Goal: Purchase product/service

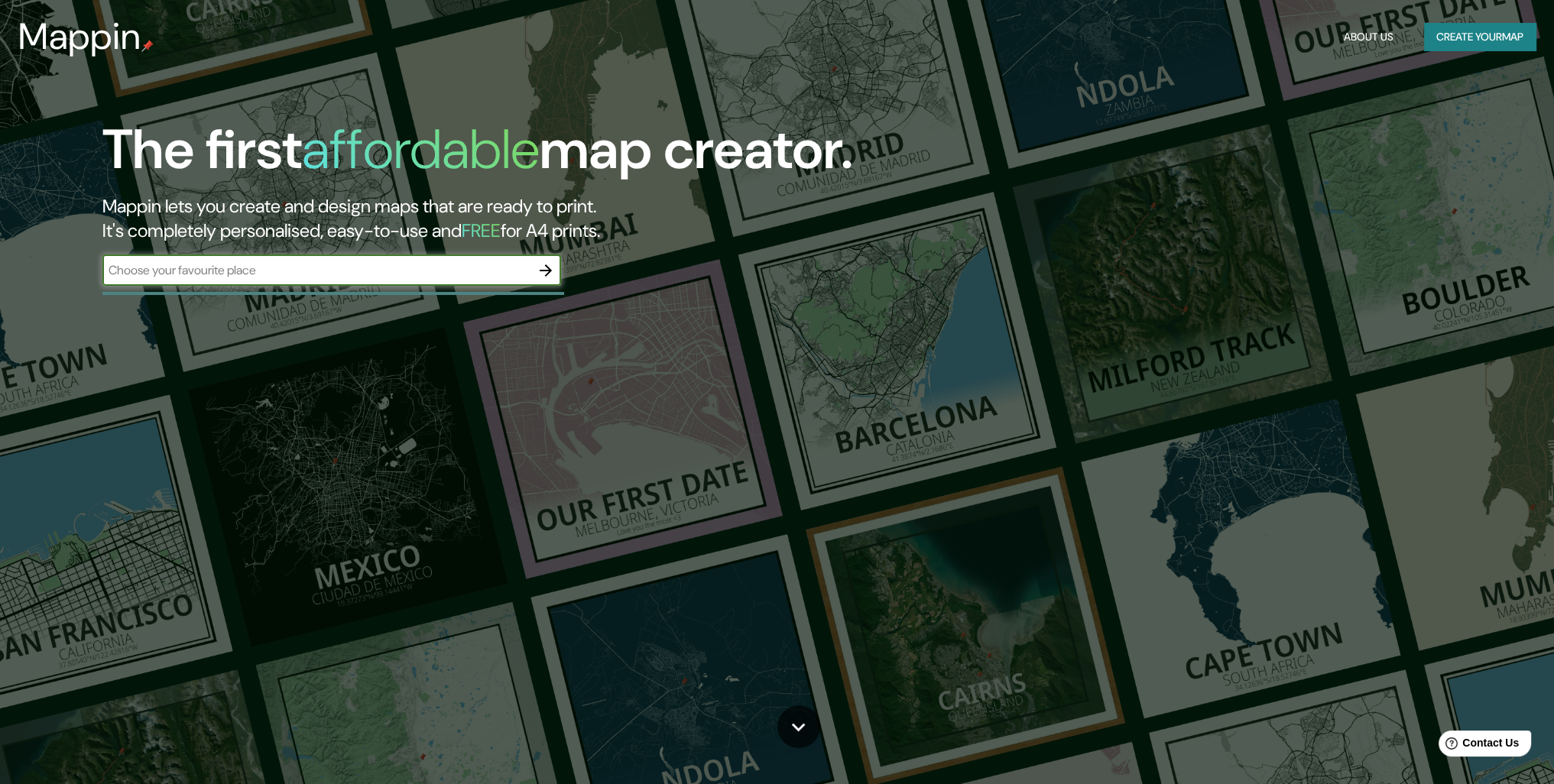
click at [372, 267] on input "text" at bounding box center [316, 270] width 428 height 17
type input "[GEOGRAPHIC_DATA], [GEOGRAPHIC_DATA], [GEOGRAPHIC_DATA]"
click at [542, 263] on icon "button" at bounding box center [546, 271] width 18 height 18
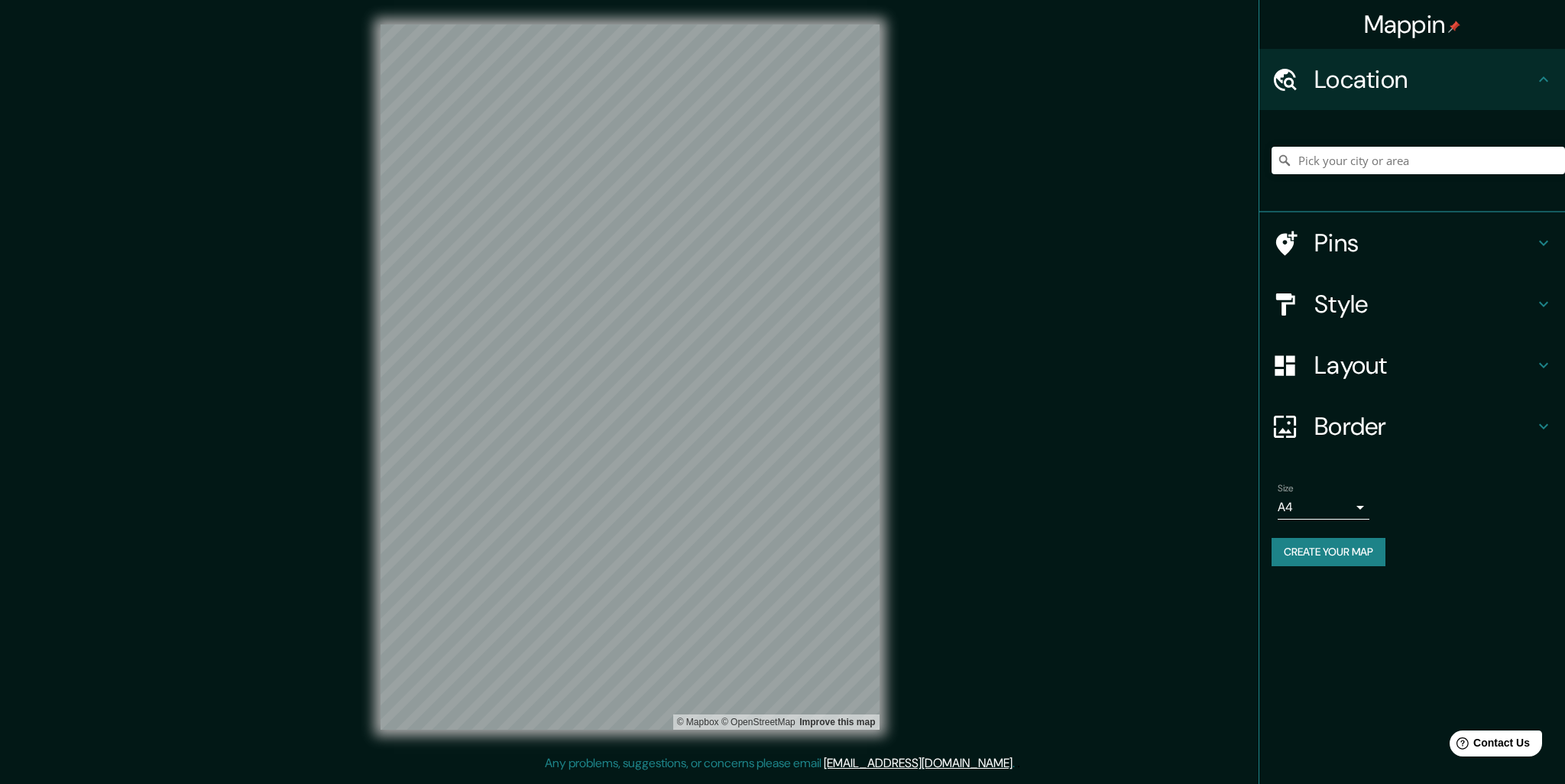
click at [1371, 233] on h4 "Pins" at bounding box center [1425, 242] width 220 height 30
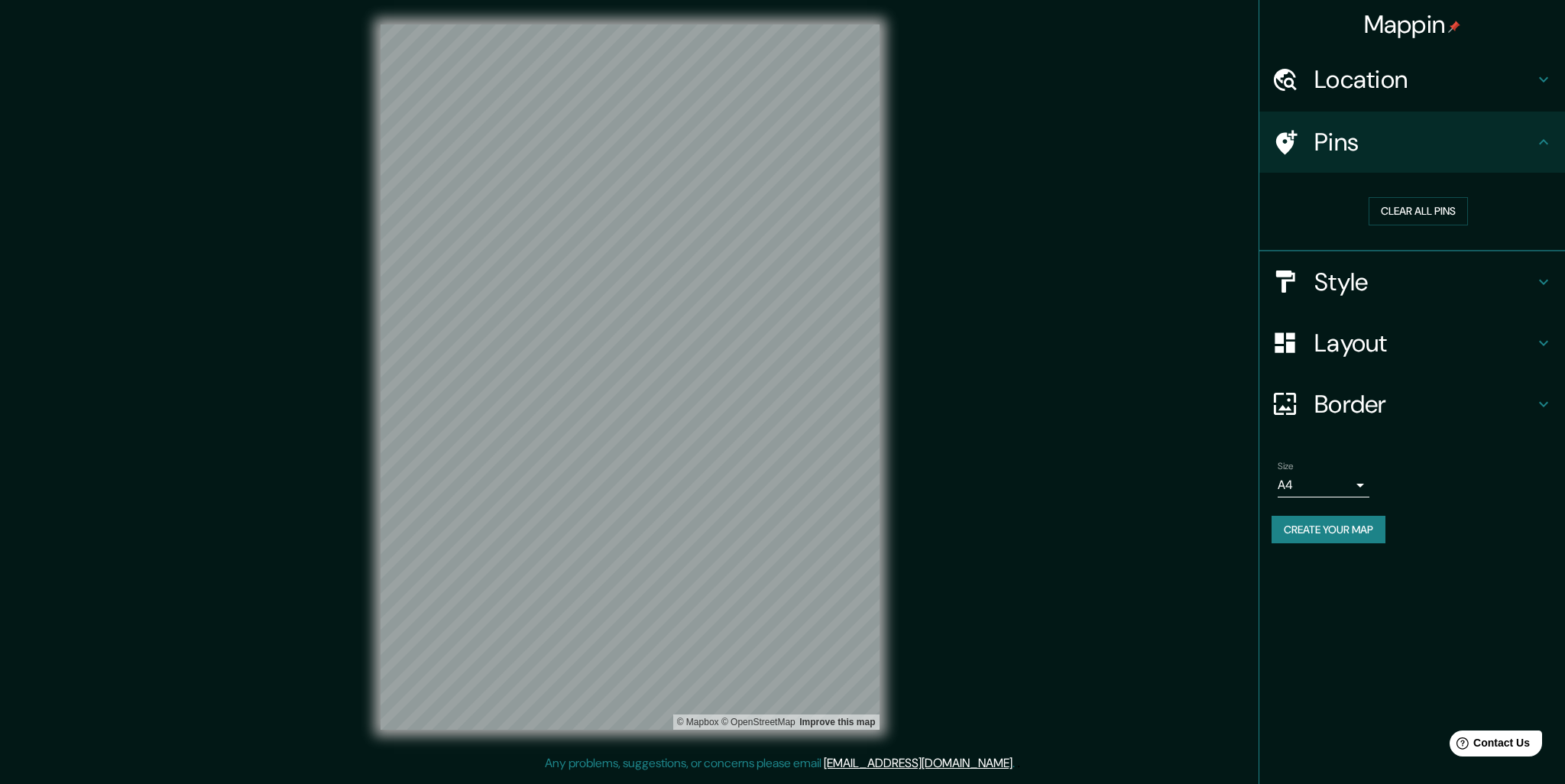
click at [1476, 153] on h4 "Pins" at bounding box center [1425, 141] width 220 height 30
click at [1379, 279] on h4 "Style" at bounding box center [1425, 282] width 220 height 30
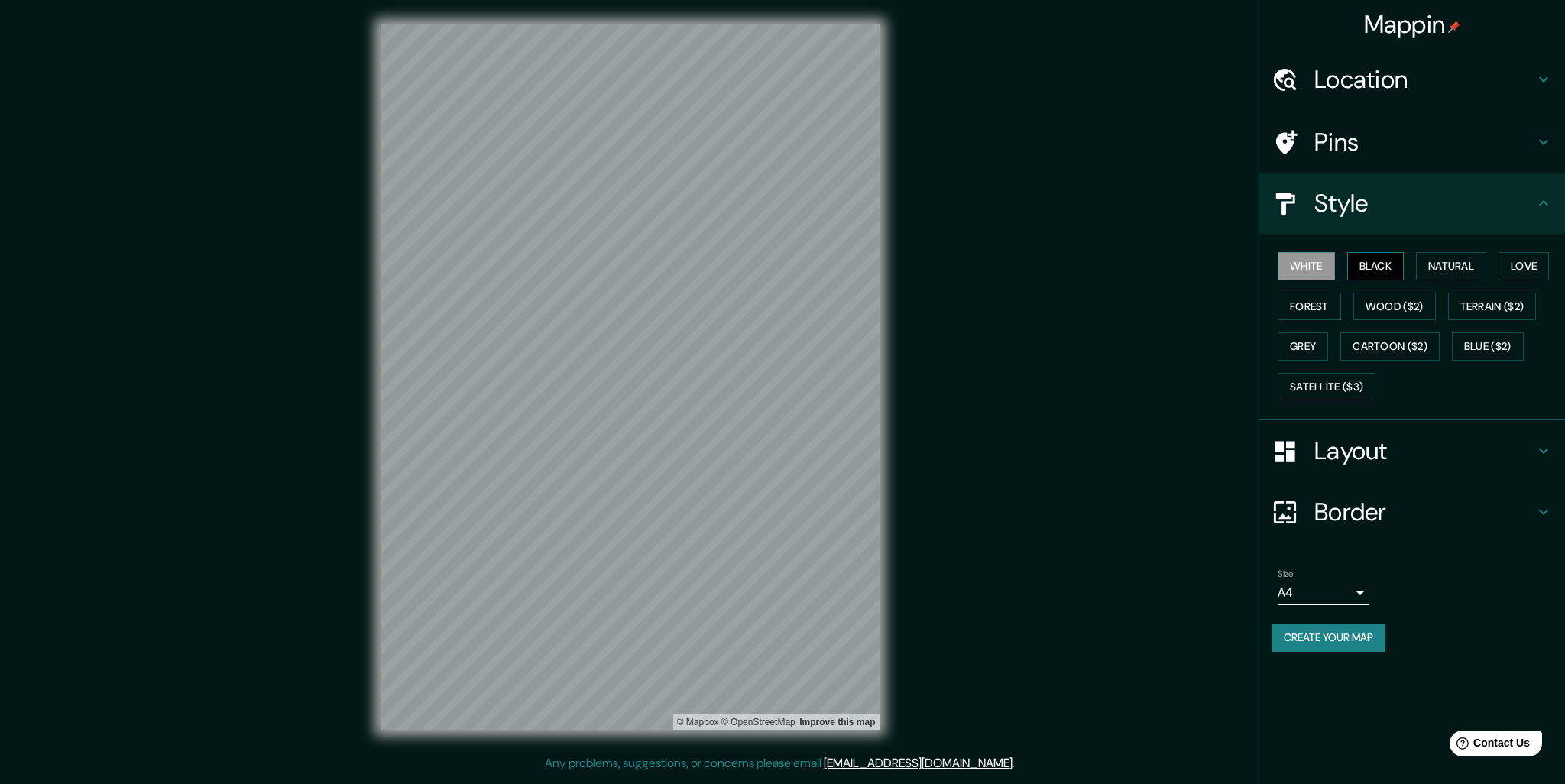
click at [1377, 268] on button "Black" at bounding box center [1376, 266] width 57 height 28
click at [788, 349] on div "© Mapbox © OpenStreetMap Improve this map" at bounding box center [629, 377] width 548 height 754
click at [1465, 275] on button "Natural" at bounding box center [1451, 266] width 71 height 28
click at [1526, 274] on button "Love" at bounding box center [1524, 266] width 50 height 28
click at [1314, 300] on button "Forest" at bounding box center [1309, 306] width 63 height 28
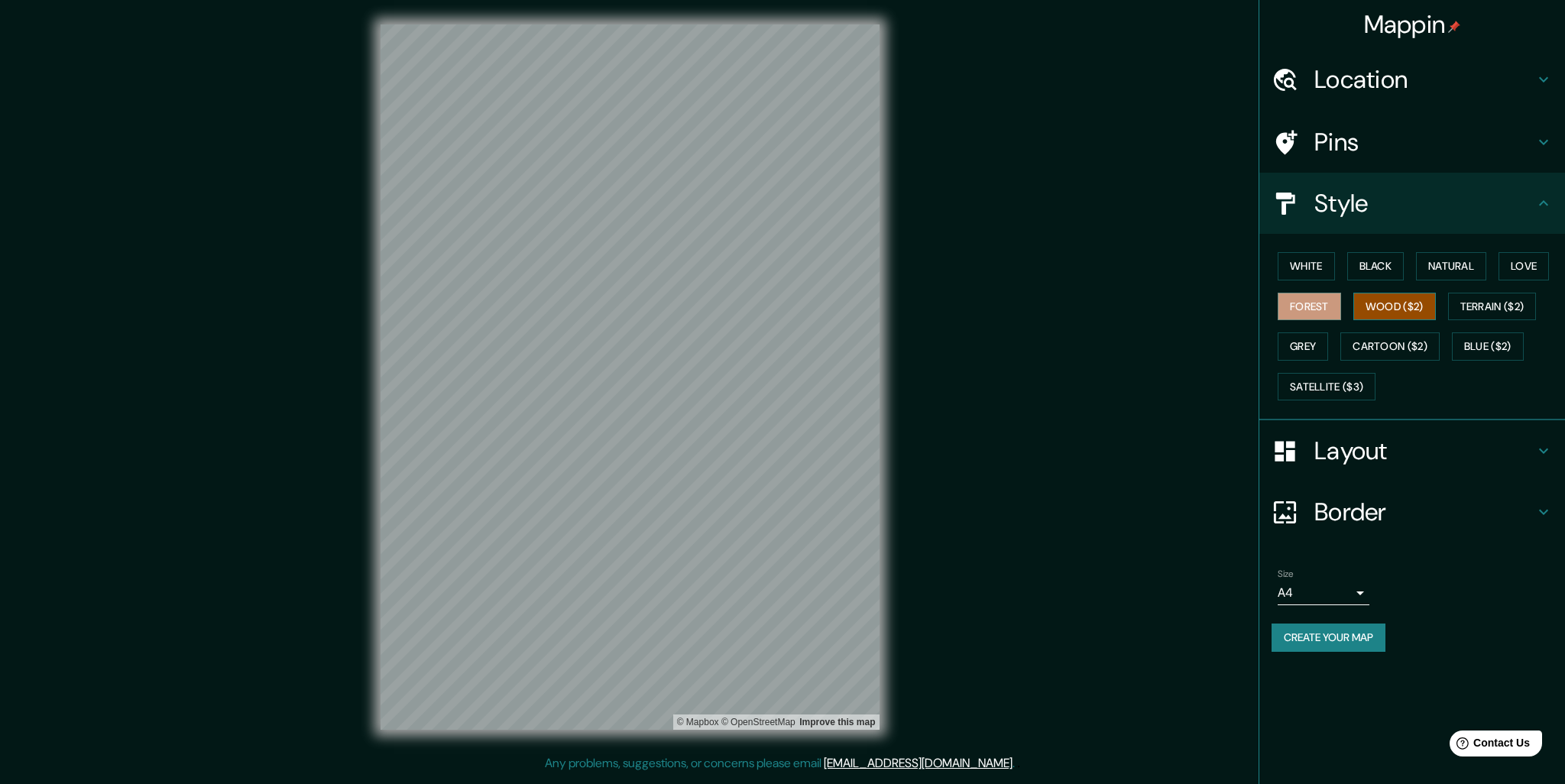
click at [1391, 302] on button "Wood ($2)" at bounding box center [1394, 306] width 83 height 28
click at [1483, 306] on button "Terrain ($2)" at bounding box center [1493, 306] width 89 height 28
click at [1412, 304] on button "Wood ($2)" at bounding box center [1394, 306] width 83 height 28
click at [1536, 309] on button "Terrain ($2)" at bounding box center [1493, 306] width 89 height 28
click at [1319, 344] on button "Grey" at bounding box center [1303, 346] width 50 height 28
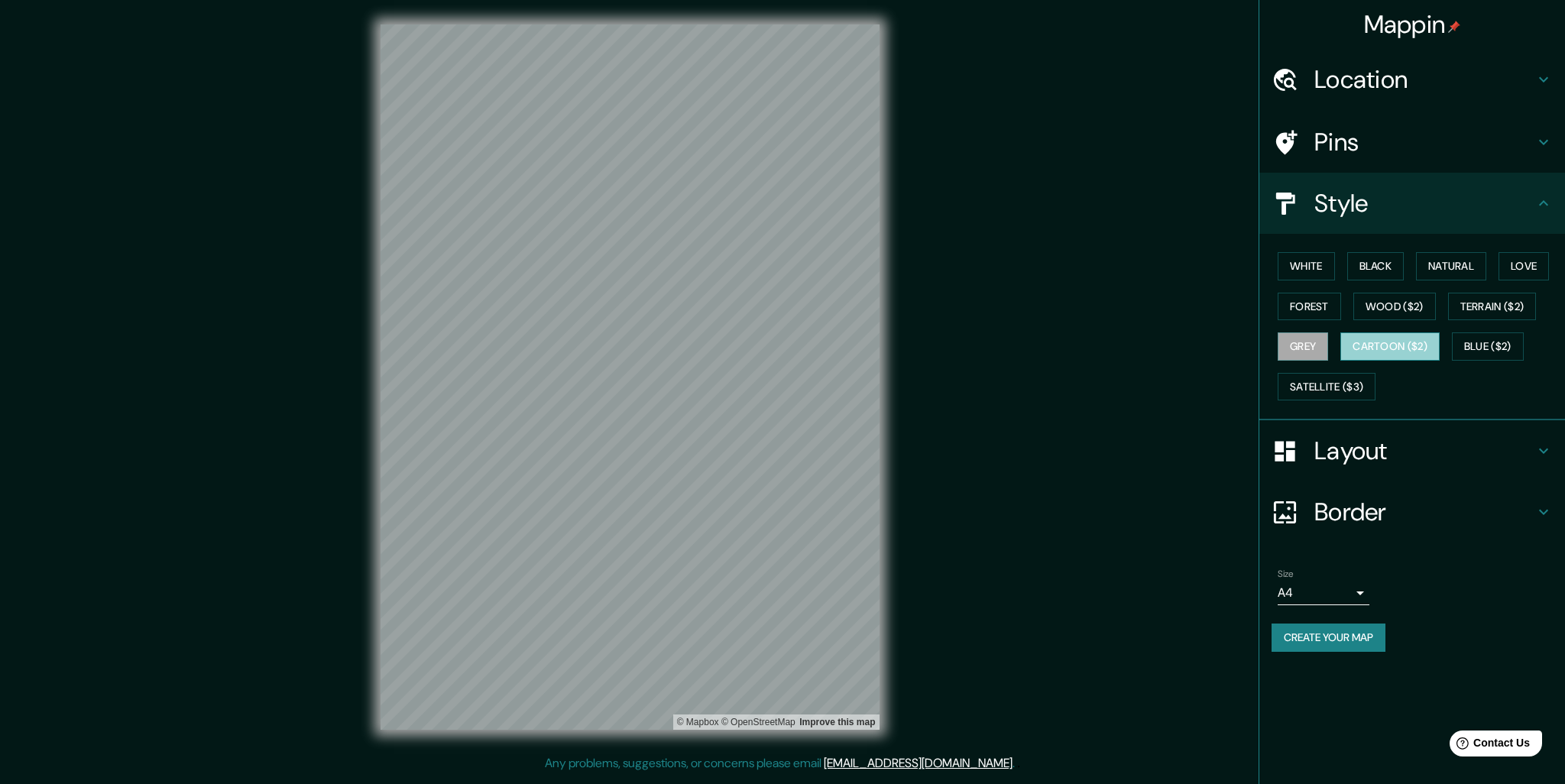
click at [1380, 348] on button "Cartoon ($2)" at bounding box center [1390, 346] width 99 height 28
click at [1478, 346] on button "Blue ($2)" at bounding box center [1488, 346] width 72 height 28
click at [1407, 346] on button "Cartoon ($2)" at bounding box center [1390, 346] width 99 height 28
click at [1379, 271] on button "Black" at bounding box center [1376, 266] width 57 height 28
click at [1311, 272] on button "White" at bounding box center [1306, 266] width 57 height 28
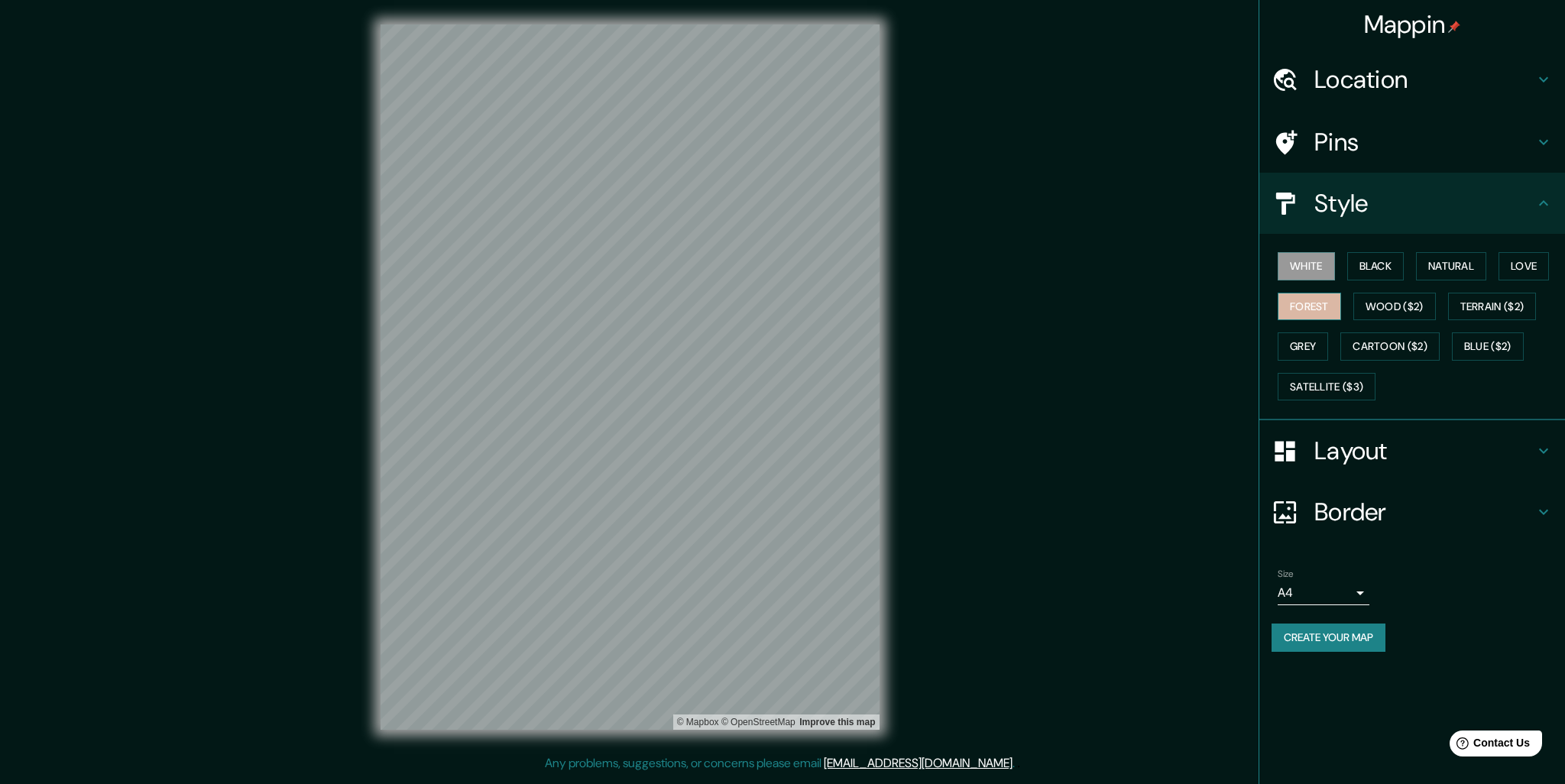
click at [1315, 314] on button "Forest" at bounding box center [1309, 306] width 63 height 28
click at [1462, 268] on button "Natural" at bounding box center [1451, 266] width 71 height 28
click at [1534, 268] on button "Love" at bounding box center [1524, 266] width 50 height 28
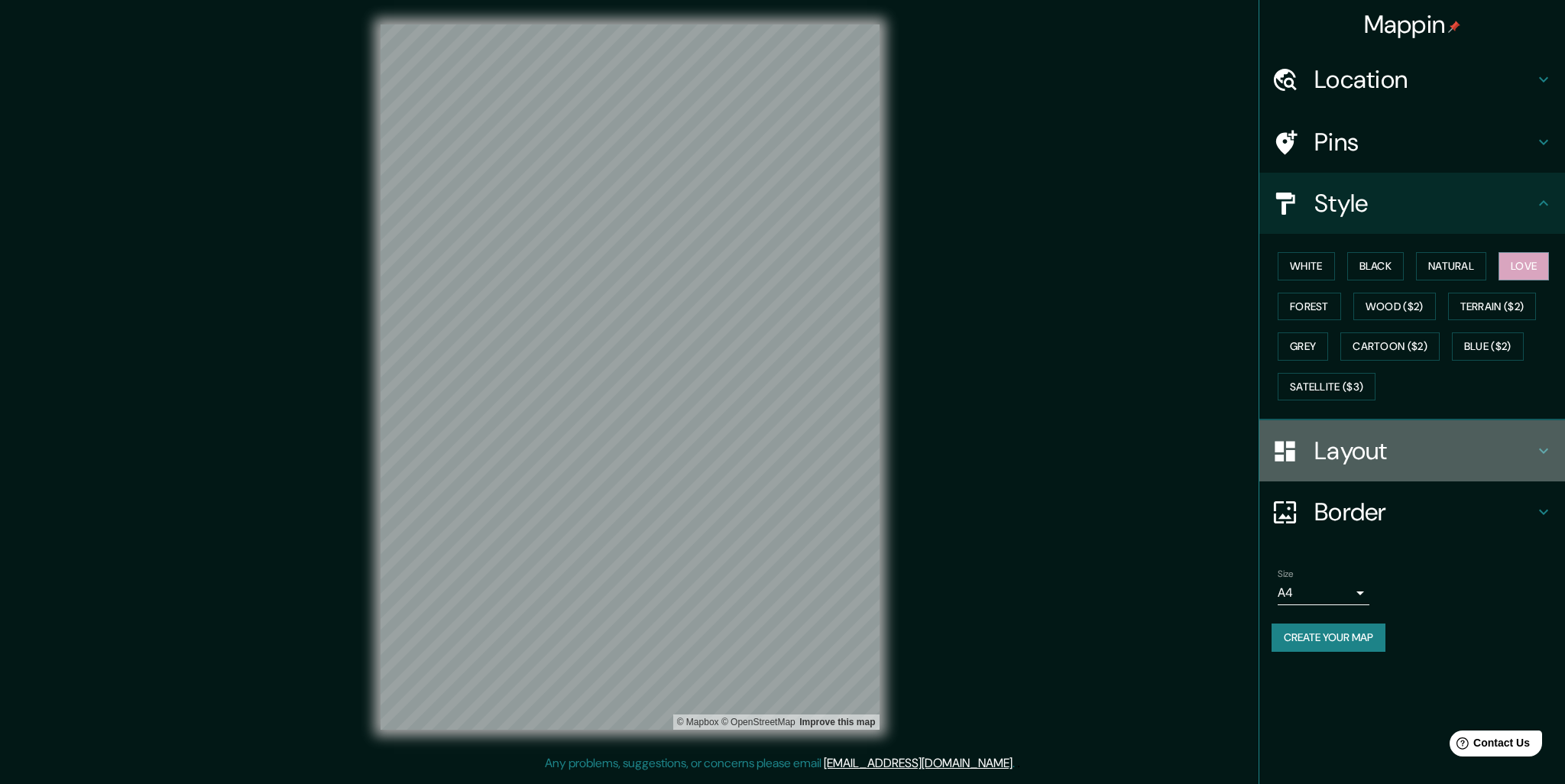
click at [1429, 446] on h4 "Layout" at bounding box center [1425, 450] width 220 height 30
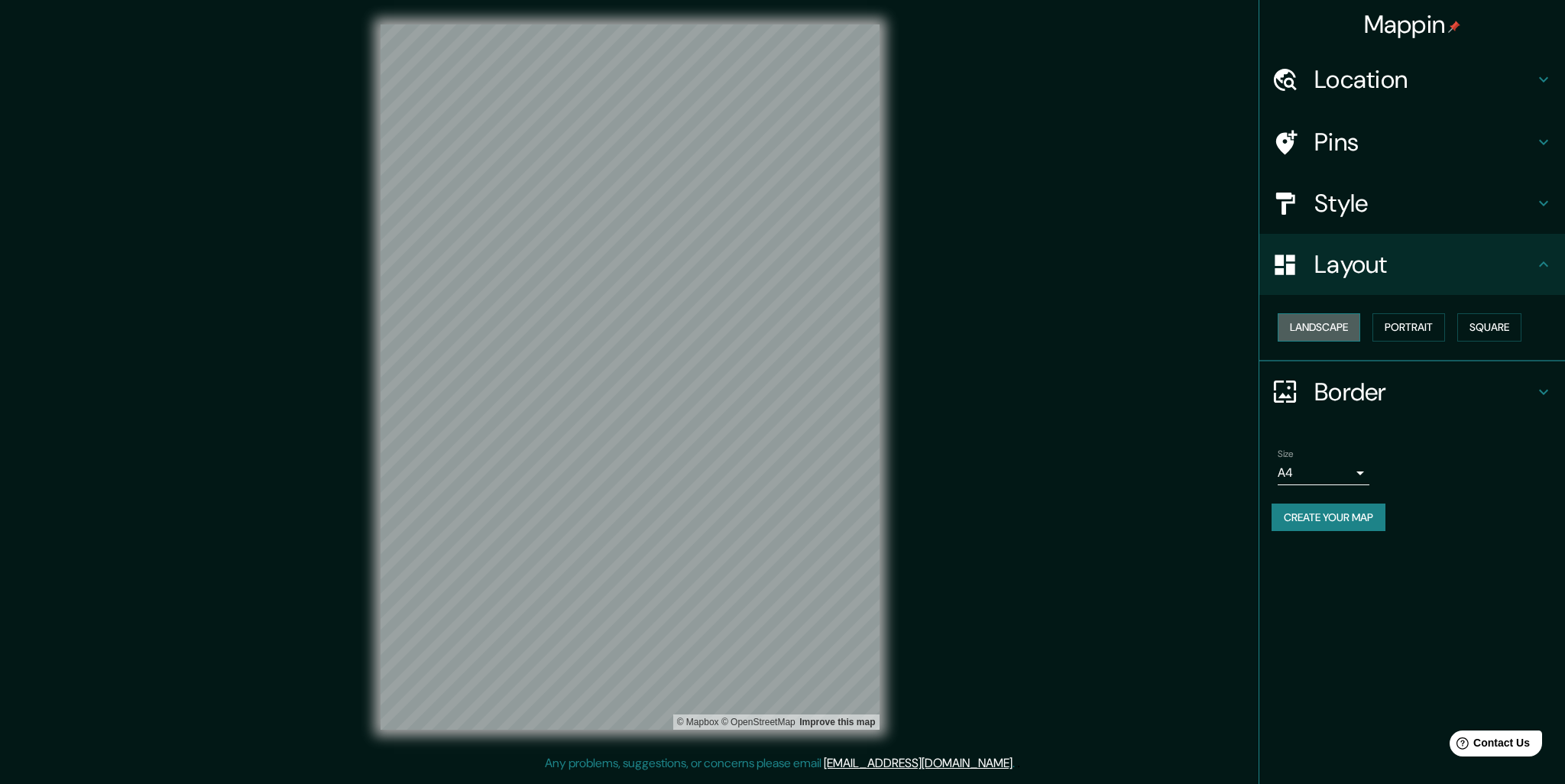
click at [1330, 320] on button "Landscape" at bounding box center [1319, 327] width 83 height 28
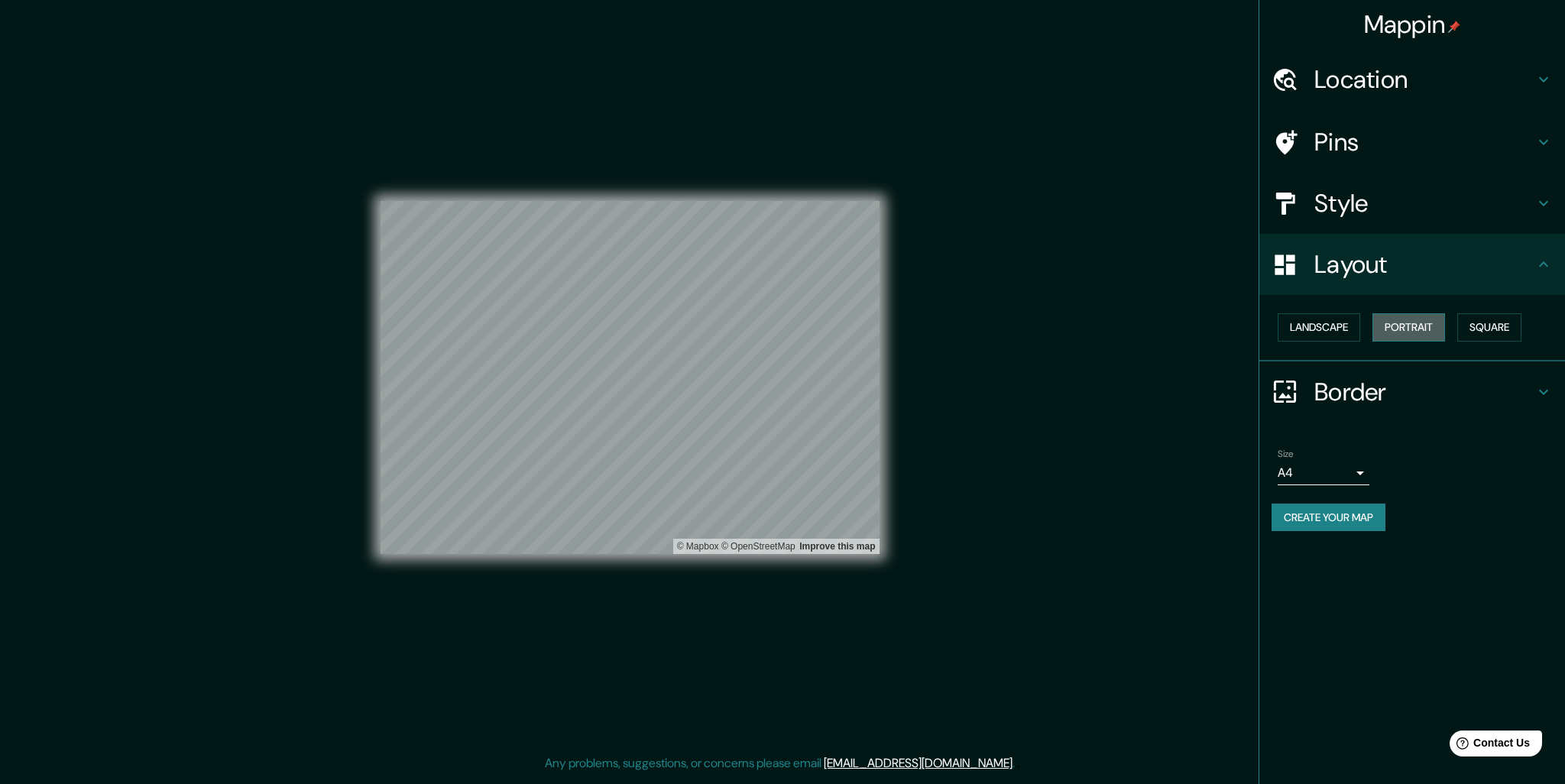
click at [1392, 323] on button "Portrait" at bounding box center [1408, 327] width 72 height 28
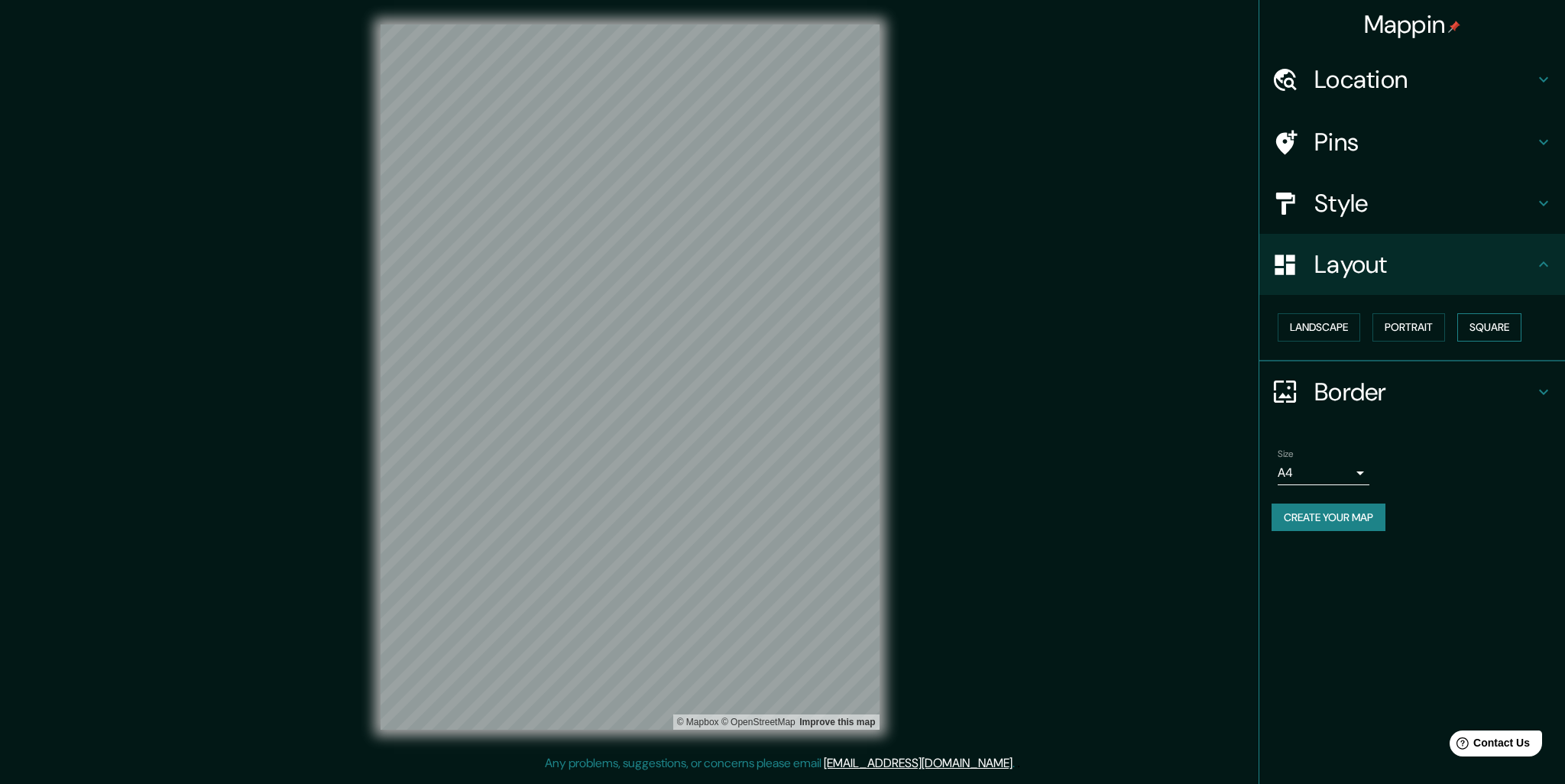
click at [1494, 327] on button "Square" at bounding box center [1490, 327] width 64 height 28
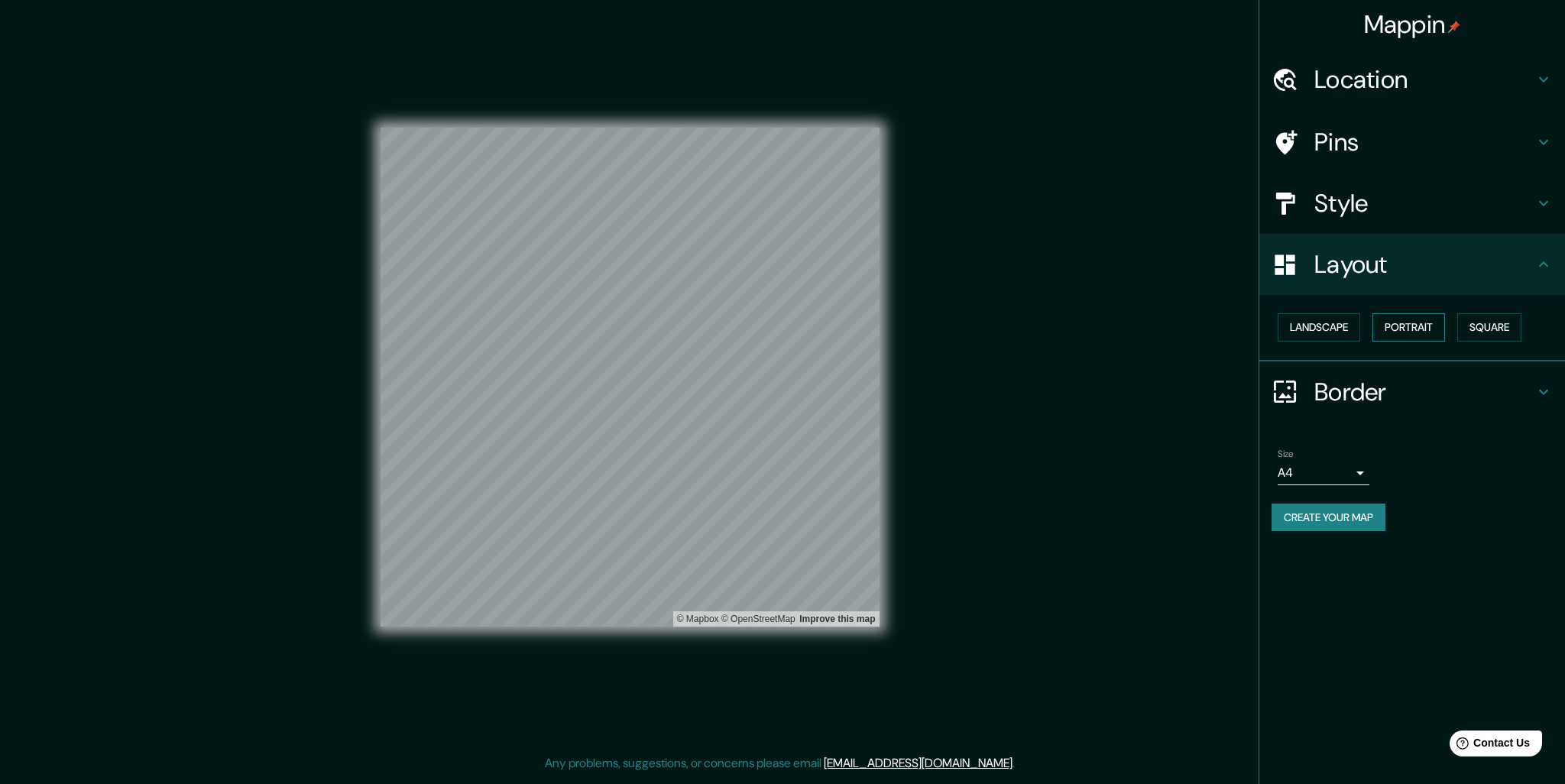
click at [1414, 326] on button "Portrait" at bounding box center [1408, 327] width 72 height 28
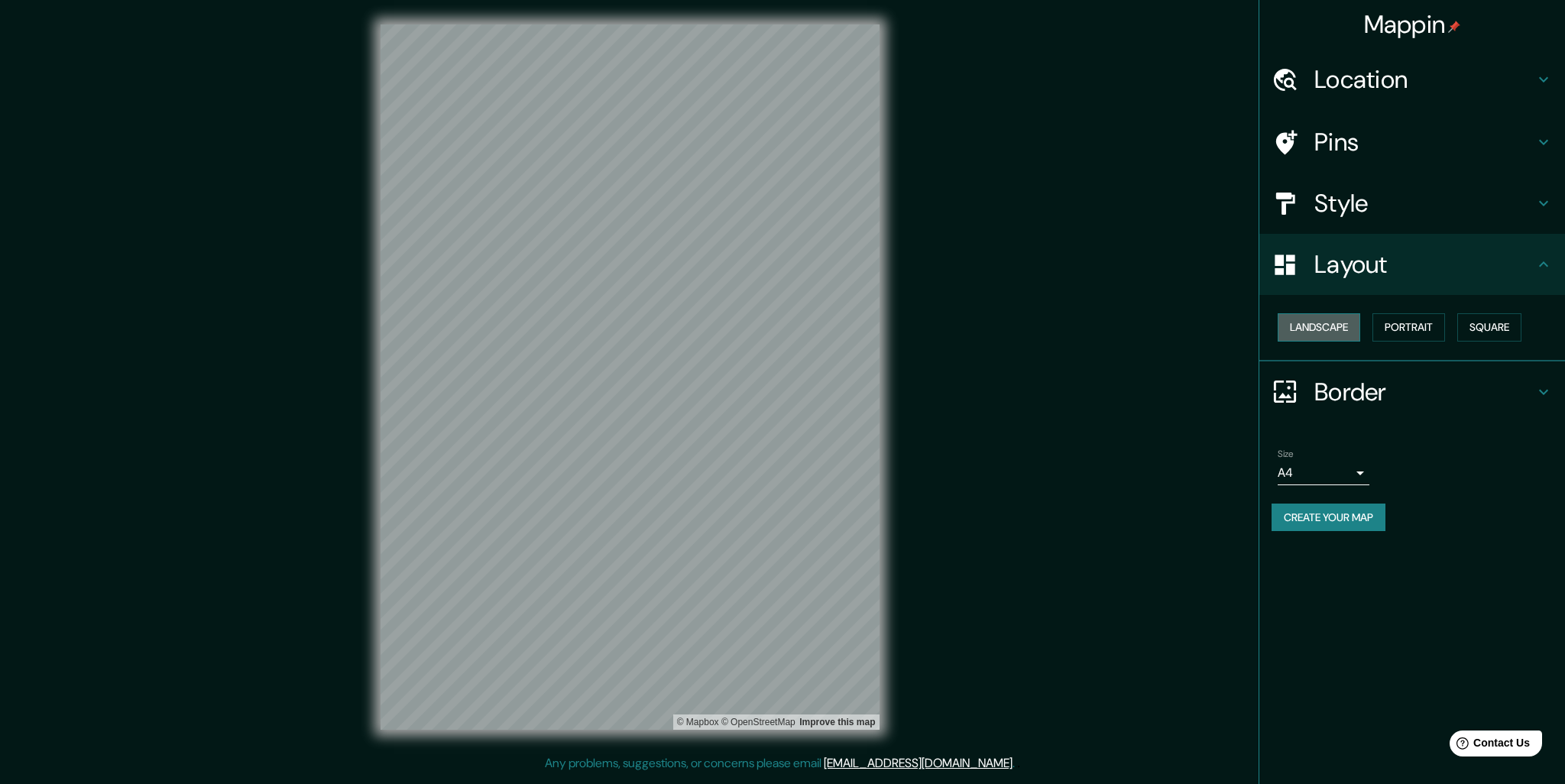
click at [1317, 334] on button "Landscape" at bounding box center [1319, 327] width 83 height 28
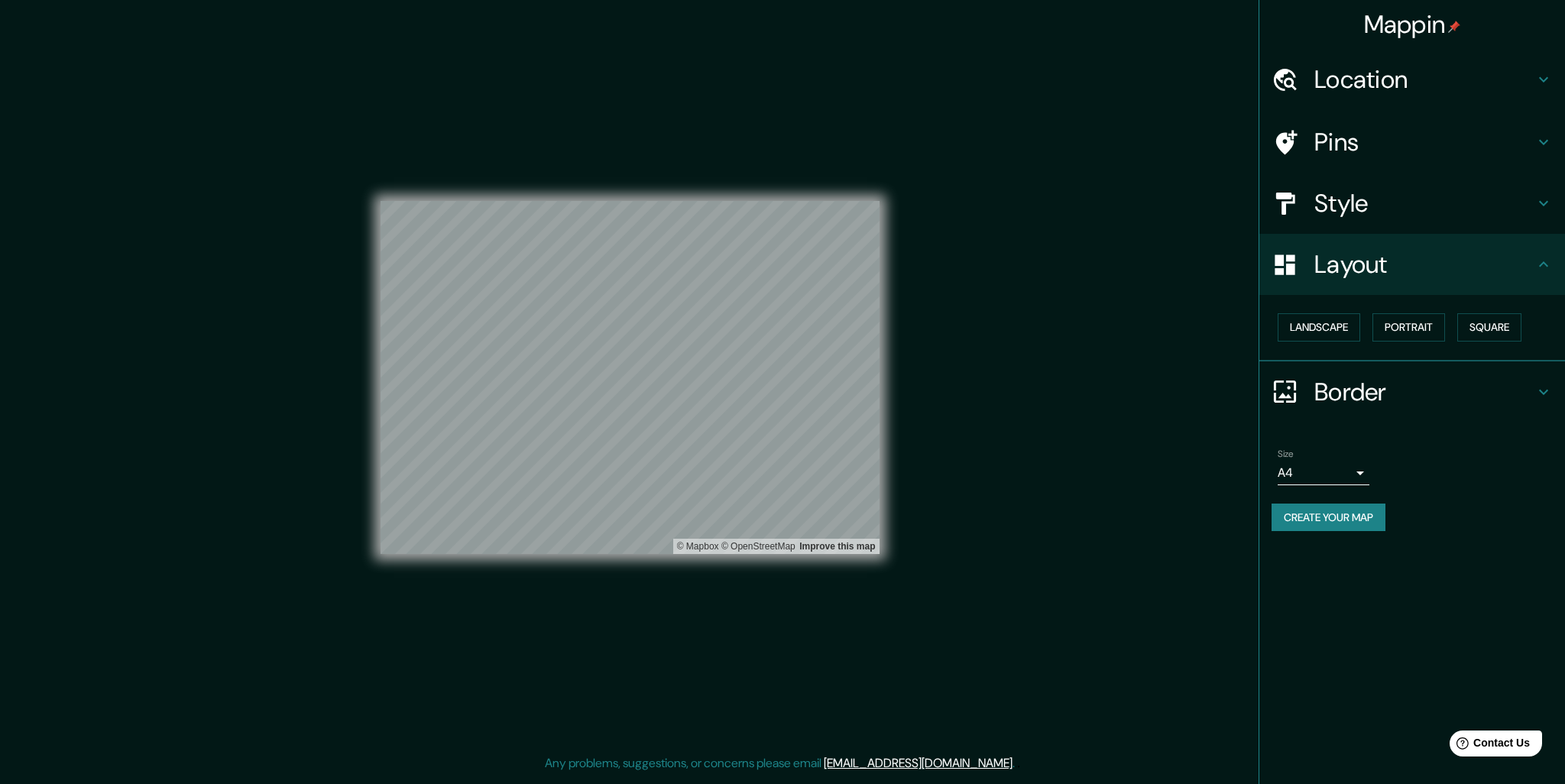
click at [1515, 77] on h4 "Location" at bounding box center [1425, 79] width 220 height 30
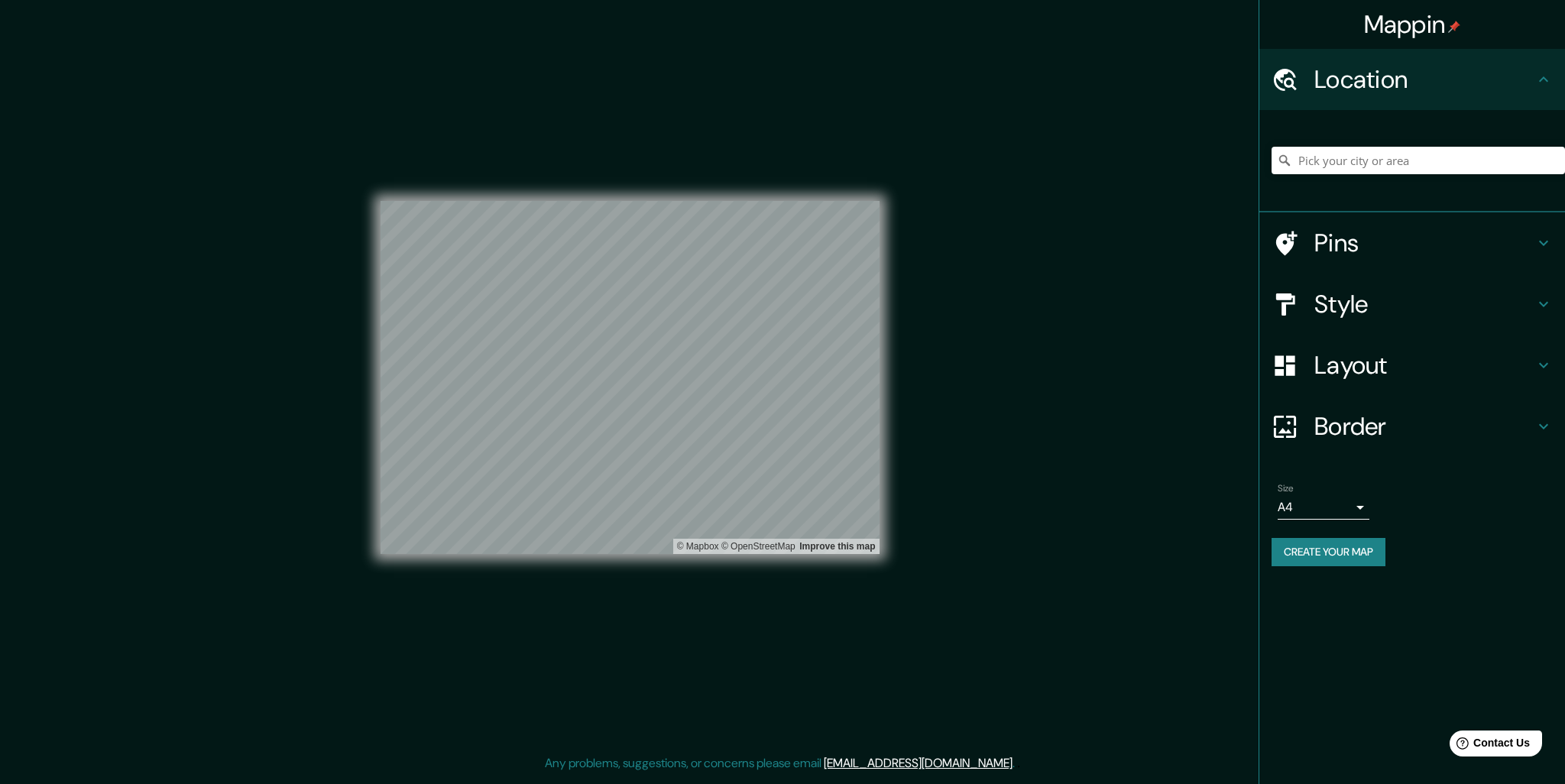
click at [1515, 77] on h4 "Location" at bounding box center [1425, 79] width 220 height 30
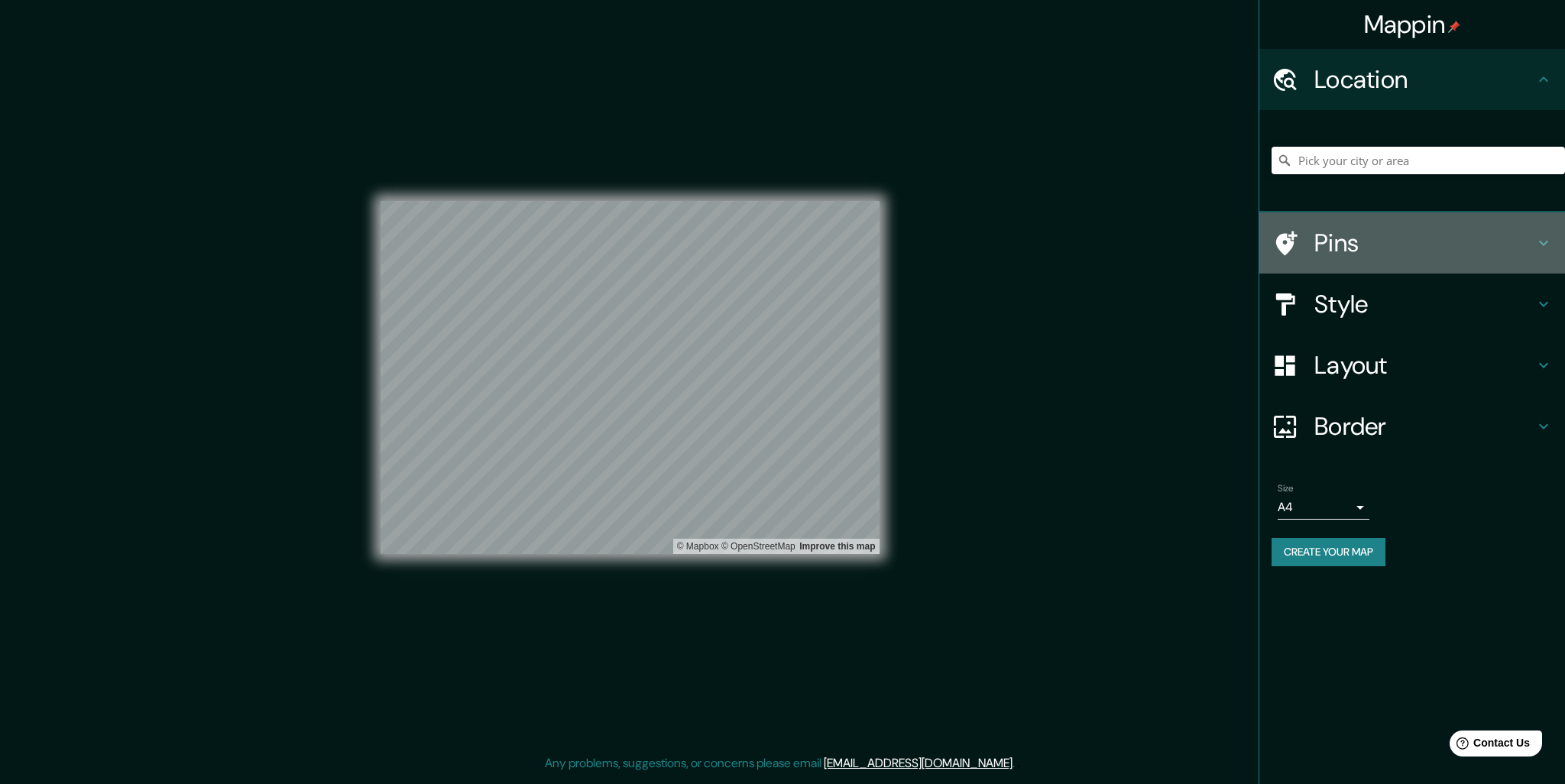
click at [1544, 236] on icon at bounding box center [1544, 243] width 18 height 18
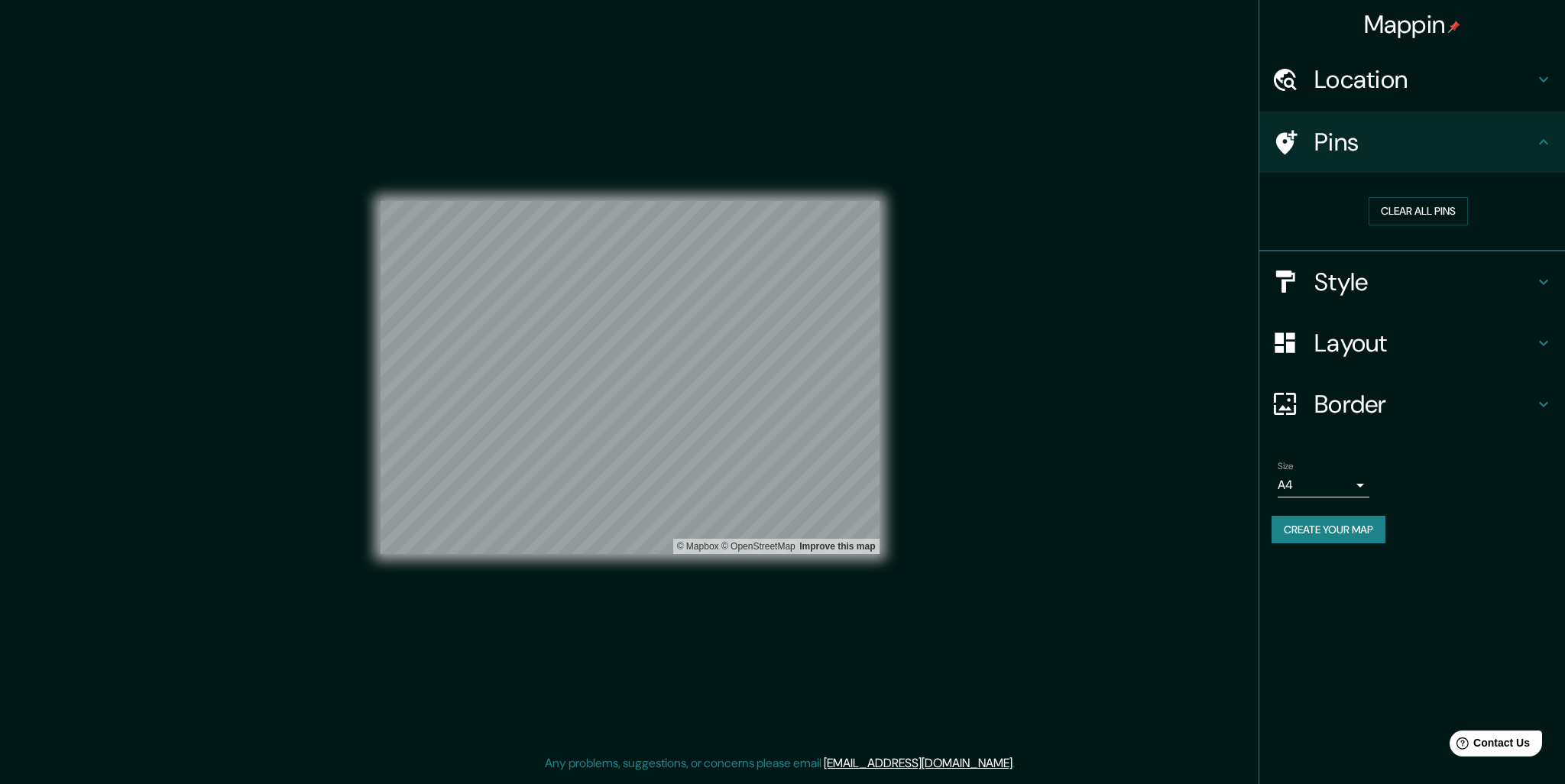
click at [1553, 142] on div "Pins" at bounding box center [1412, 142] width 305 height 61
click at [1541, 280] on icon at bounding box center [1544, 282] width 9 height 6
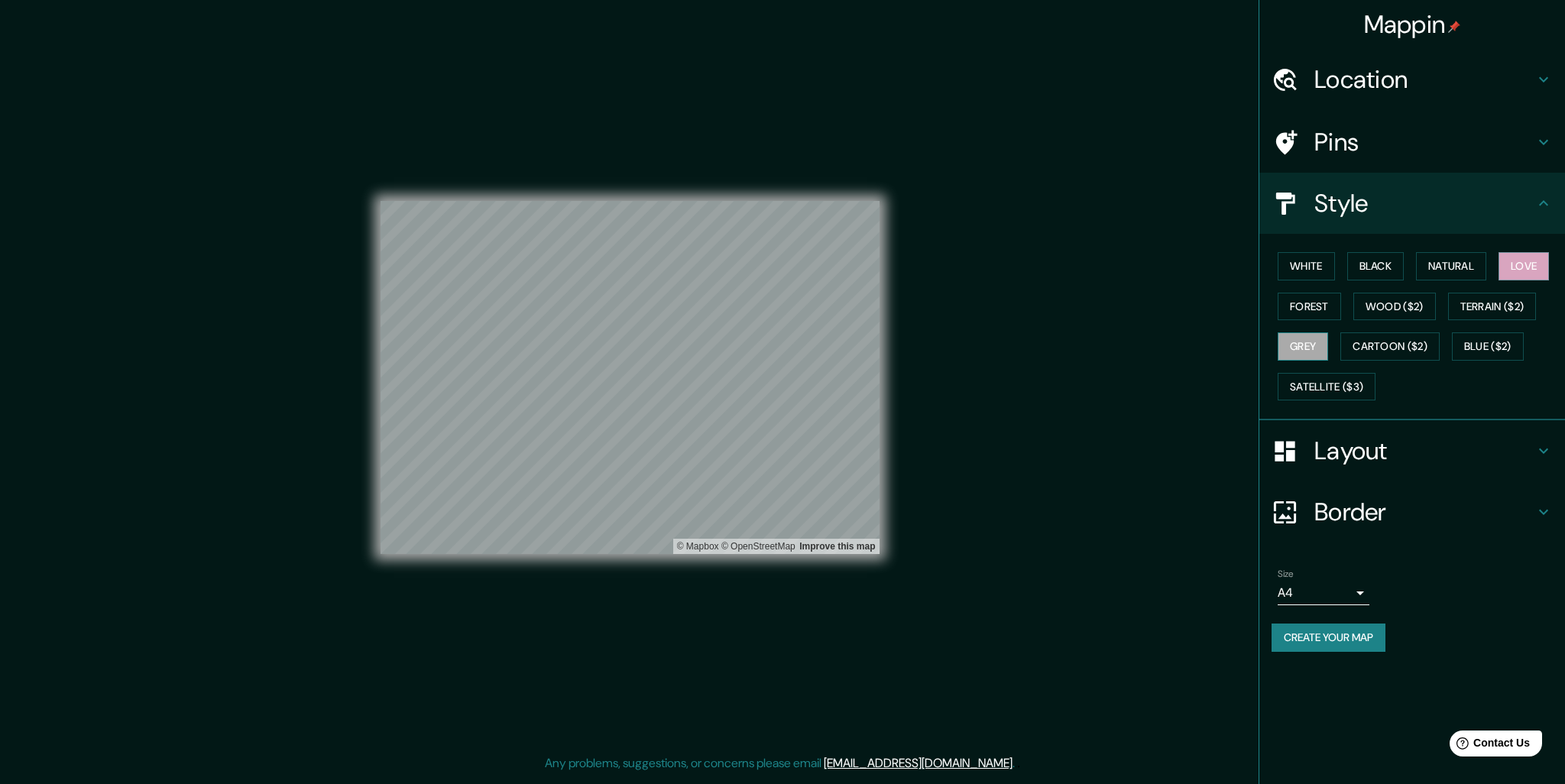
click at [1314, 337] on button "Grey" at bounding box center [1303, 346] width 50 height 28
click at [1457, 268] on button "Natural" at bounding box center [1451, 266] width 71 height 28
click at [1375, 267] on button "Black" at bounding box center [1376, 266] width 57 height 28
click at [1334, 263] on button "White" at bounding box center [1306, 266] width 57 height 28
click at [1315, 309] on button "Forest" at bounding box center [1309, 306] width 63 height 28
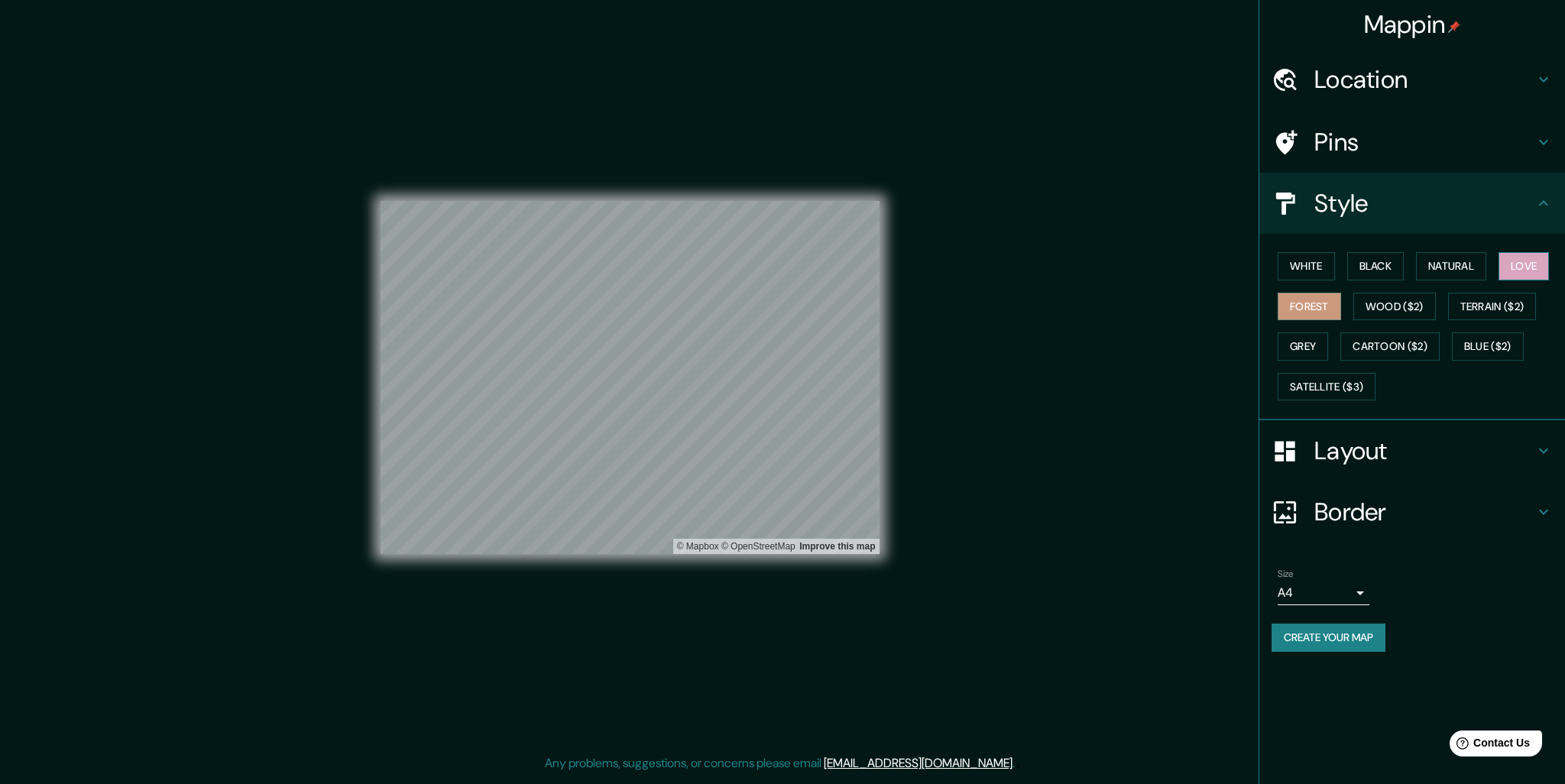
click at [1516, 268] on button "Love" at bounding box center [1524, 266] width 50 height 28
click at [1463, 267] on button "Natural" at bounding box center [1451, 266] width 71 height 28
click at [1360, 259] on button "Black" at bounding box center [1376, 266] width 57 height 28
click at [1320, 260] on button "White" at bounding box center [1306, 266] width 57 height 28
click at [1301, 325] on div "White Black Natural Love Forest Wood ($2) Terrain ($2) Grey Cartoon ($2) Blue (…" at bounding box center [1418, 326] width 294 height 160
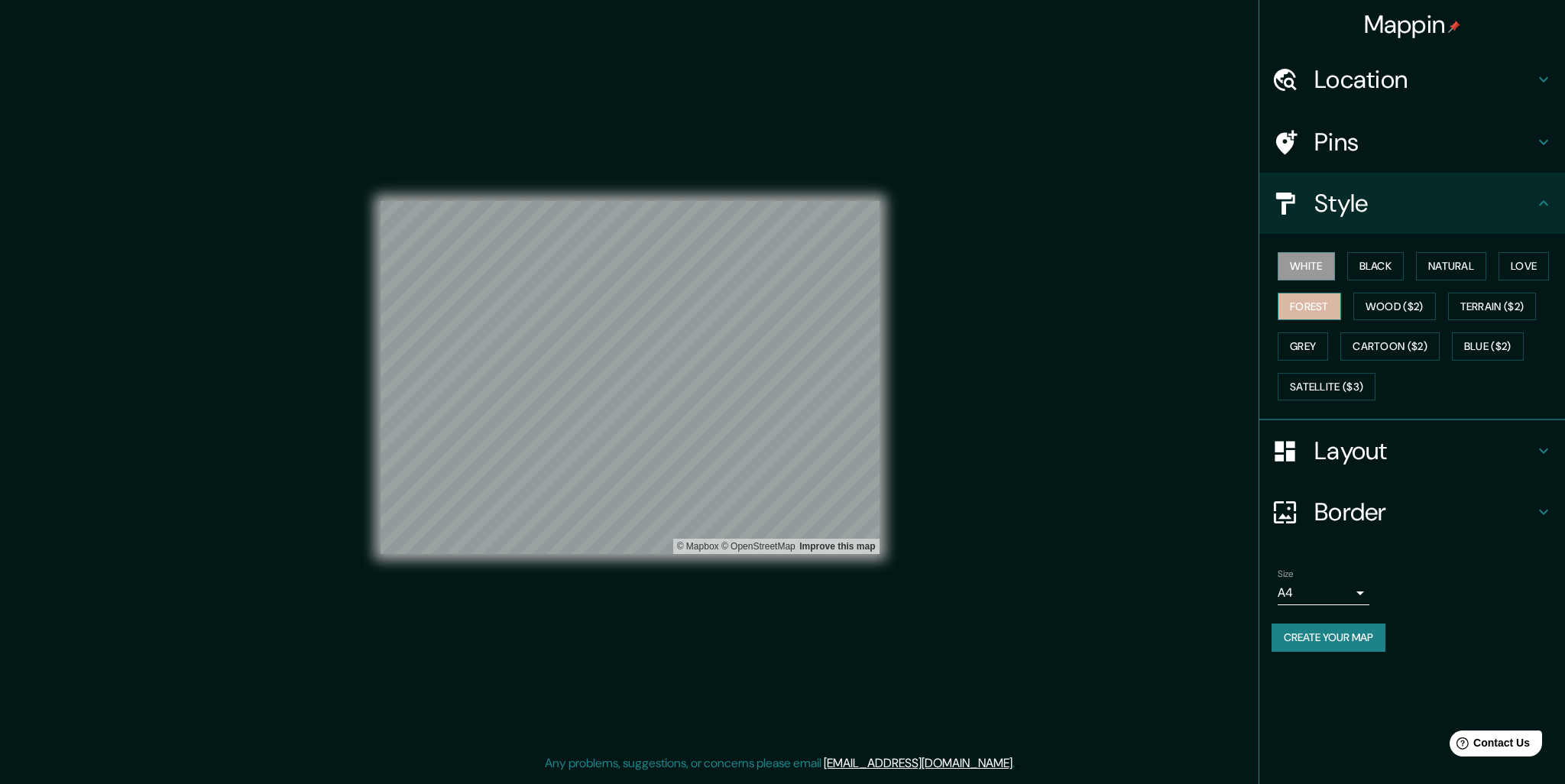
click at [1311, 311] on button "Forest" at bounding box center [1309, 306] width 63 height 28
click at [1304, 272] on button "White" at bounding box center [1306, 266] width 57 height 28
click at [1314, 308] on button "Forest" at bounding box center [1309, 306] width 63 height 28
click at [1388, 459] on h4 "Layout" at bounding box center [1425, 450] width 220 height 30
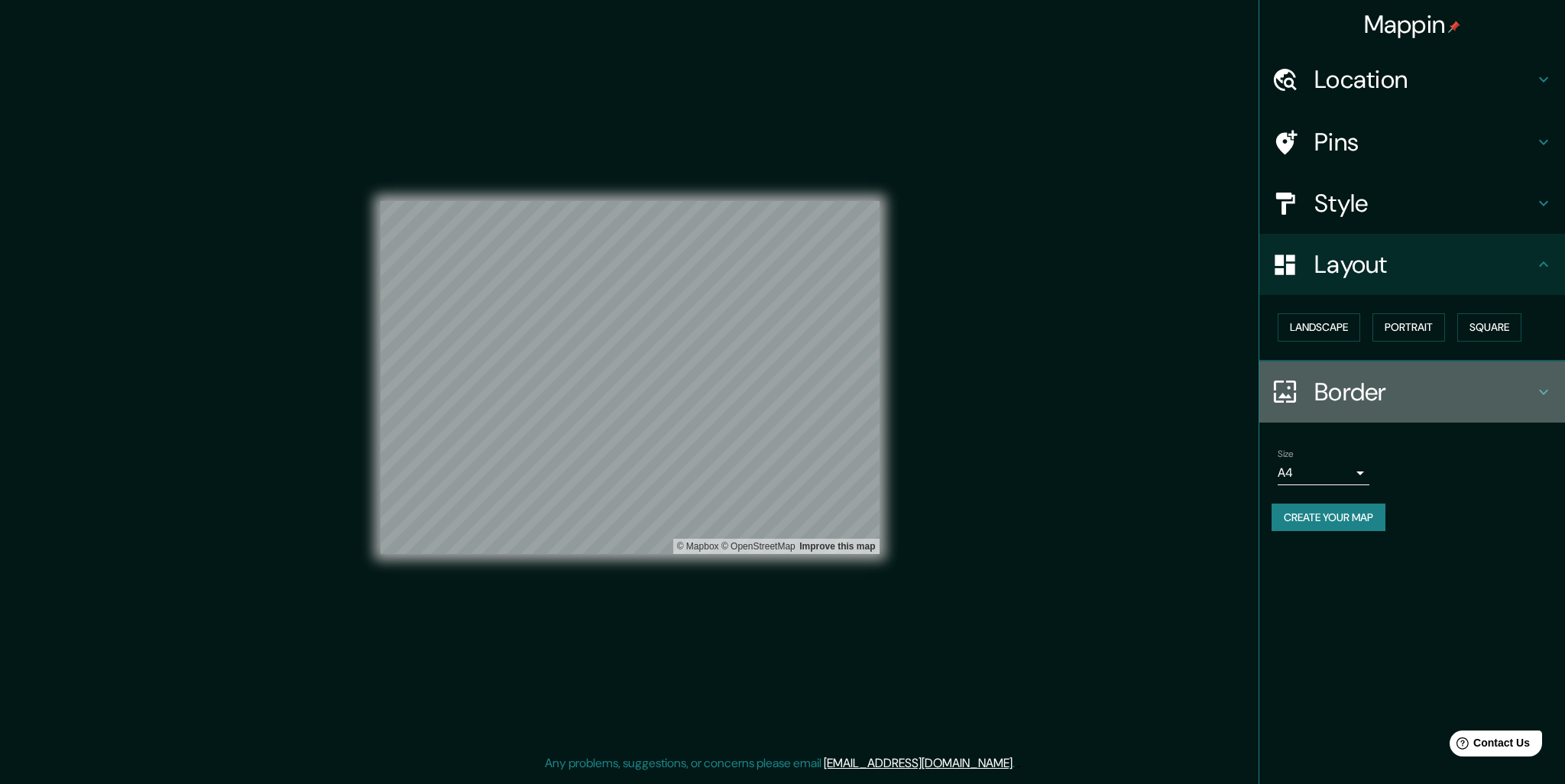
click at [1370, 395] on h4 "Border" at bounding box center [1425, 392] width 220 height 30
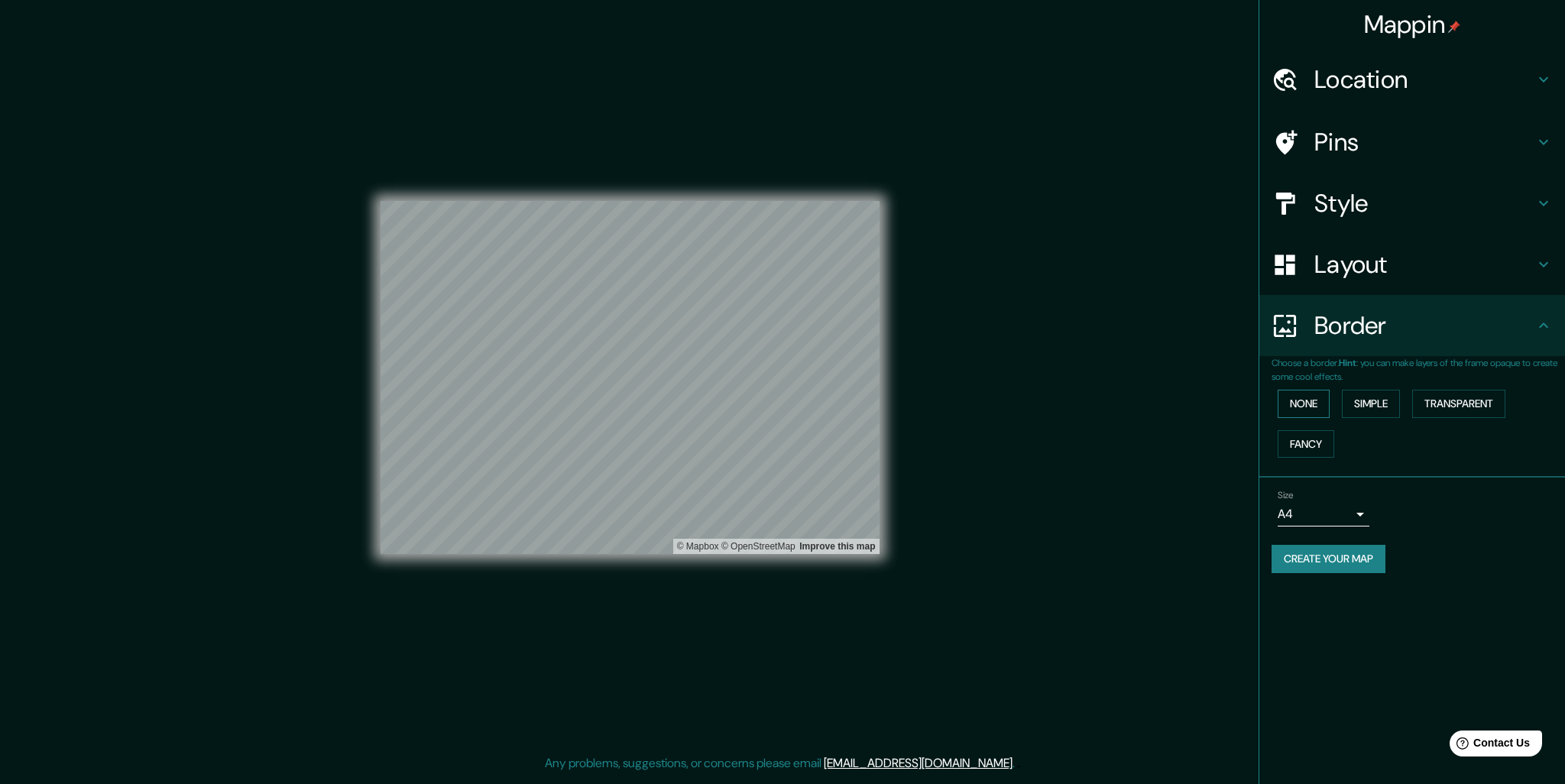
click at [1312, 412] on button "None" at bounding box center [1304, 403] width 52 height 28
click at [1375, 405] on button "Simple" at bounding box center [1371, 403] width 58 height 28
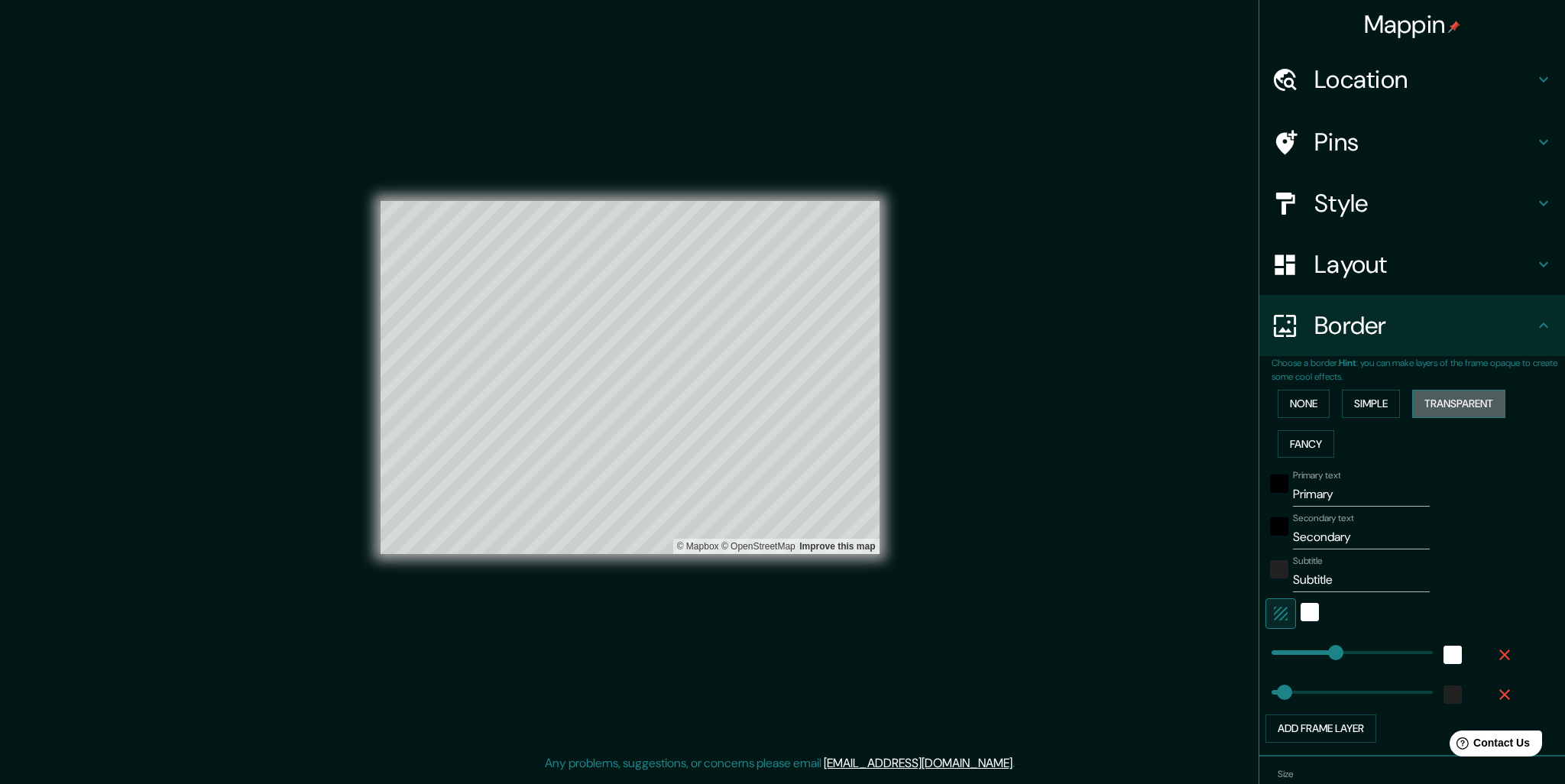
click at [1423, 407] on button "Transparent" at bounding box center [1459, 403] width 94 height 28
click at [1279, 444] on button "Fancy" at bounding box center [1306, 444] width 57 height 28
click at [1432, 400] on button "Transparent" at bounding box center [1459, 403] width 94 height 28
click at [1298, 408] on button "None" at bounding box center [1304, 403] width 52 height 28
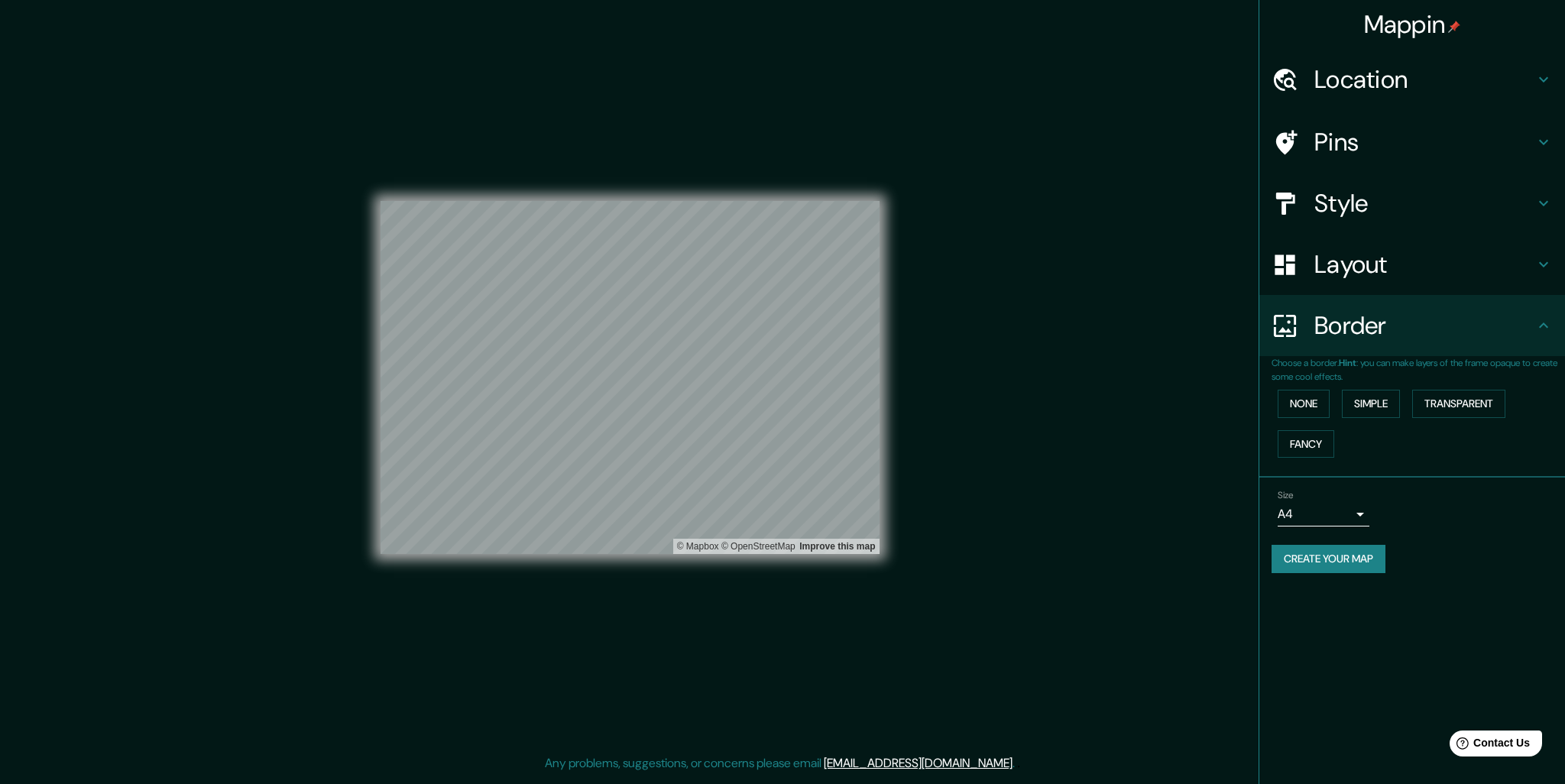
click at [1360, 514] on body "Mappin Location Pins Style Layout Border Choose a border. Hint : you can make l…" at bounding box center [782, 392] width 1565 height 784
click at [1326, 542] on li "A4" at bounding box center [1324, 545] width 92 height 28
click at [1362, 129] on h4 "Pins" at bounding box center [1425, 141] width 220 height 30
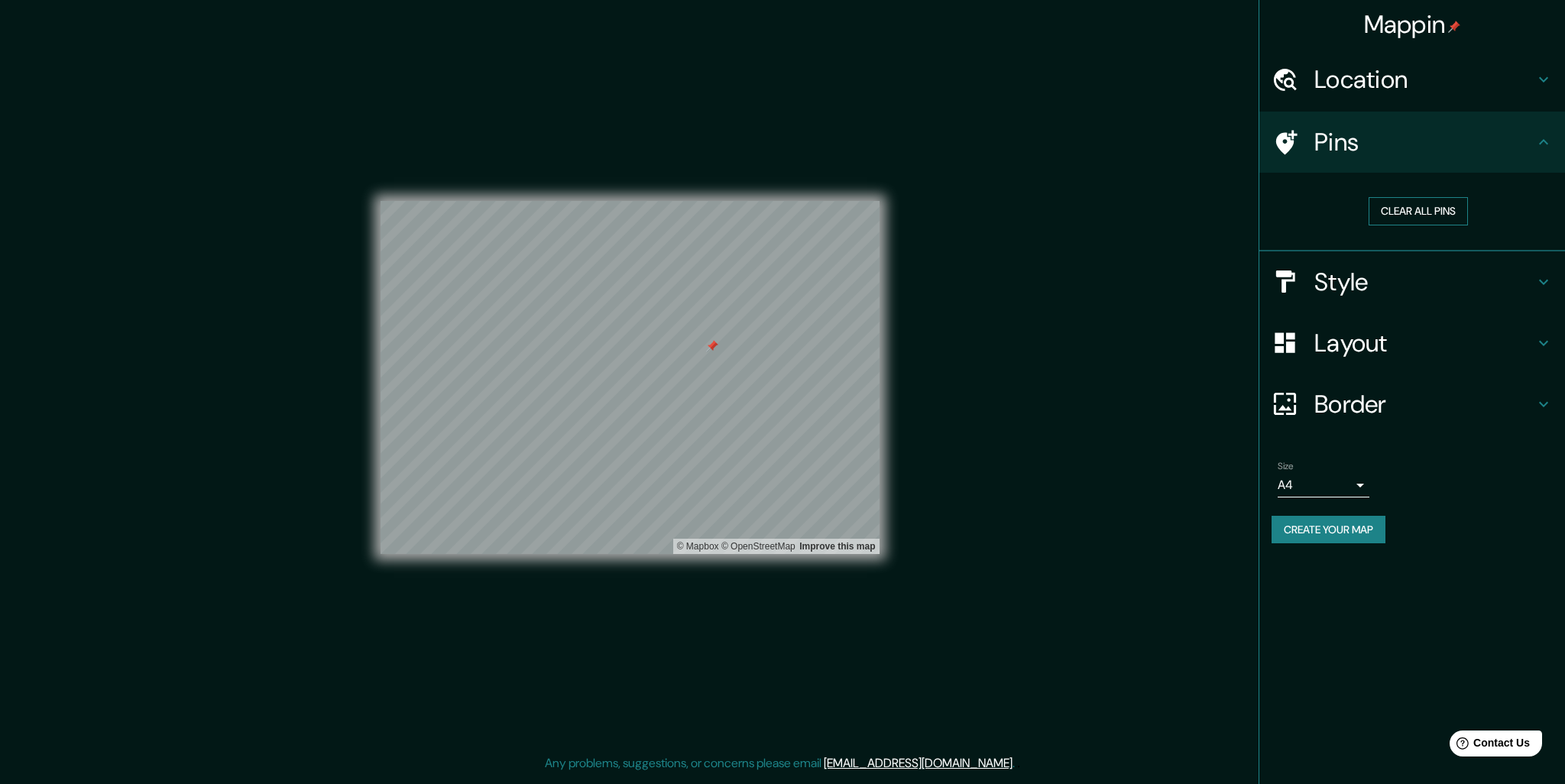
click at [1407, 213] on button "Clear all pins" at bounding box center [1418, 211] width 99 height 28
click at [1452, 401] on h4 "Border" at bounding box center [1425, 403] width 220 height 30
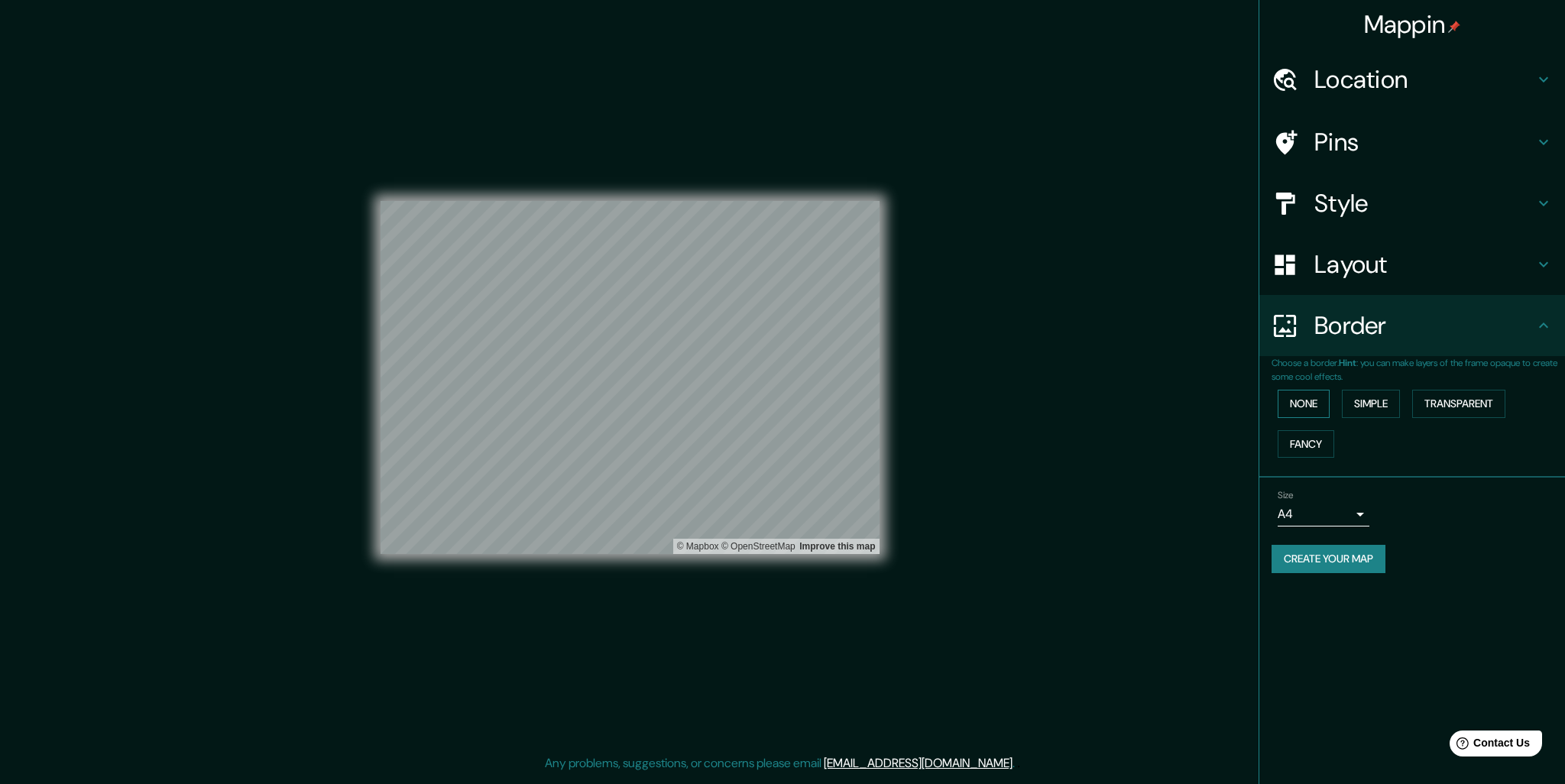
click at [1295, 404] on button "None" at bounding box center [1304, 403] width 52 height 28
click at [1349, 407] on button "Simple" at bounding box center [1371, 403] width 58 height 28
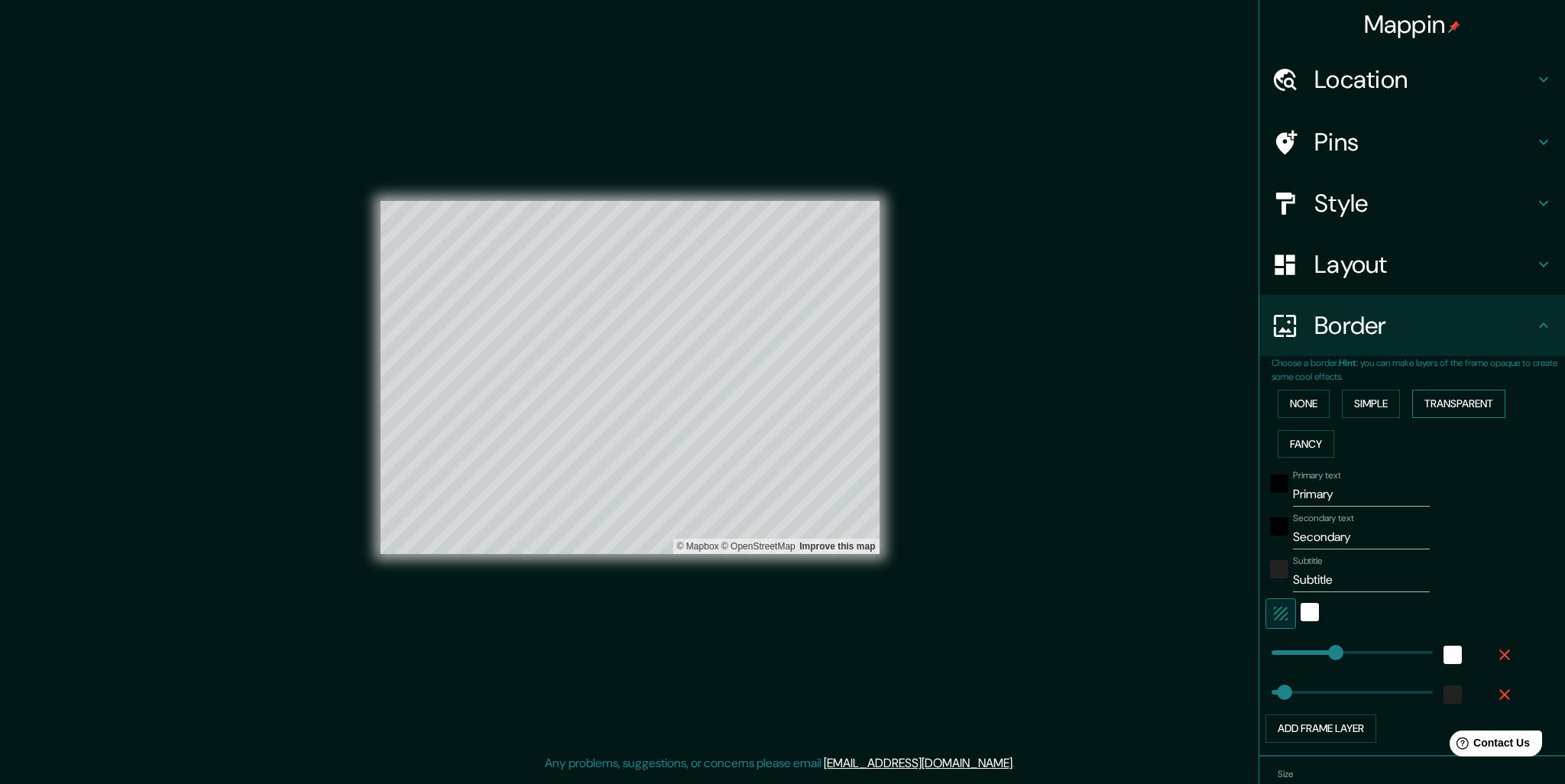
click at [1439, 401] on button "Transparent" at bounding box center [1459, 403] width 94 height 28
click at [1303, 441] on button "Fancy" at bounding box center [1306, 444] width 57 height 28
click at [1300, 411] on button "None" at bounding box center [1304, 403] width 52 height 28
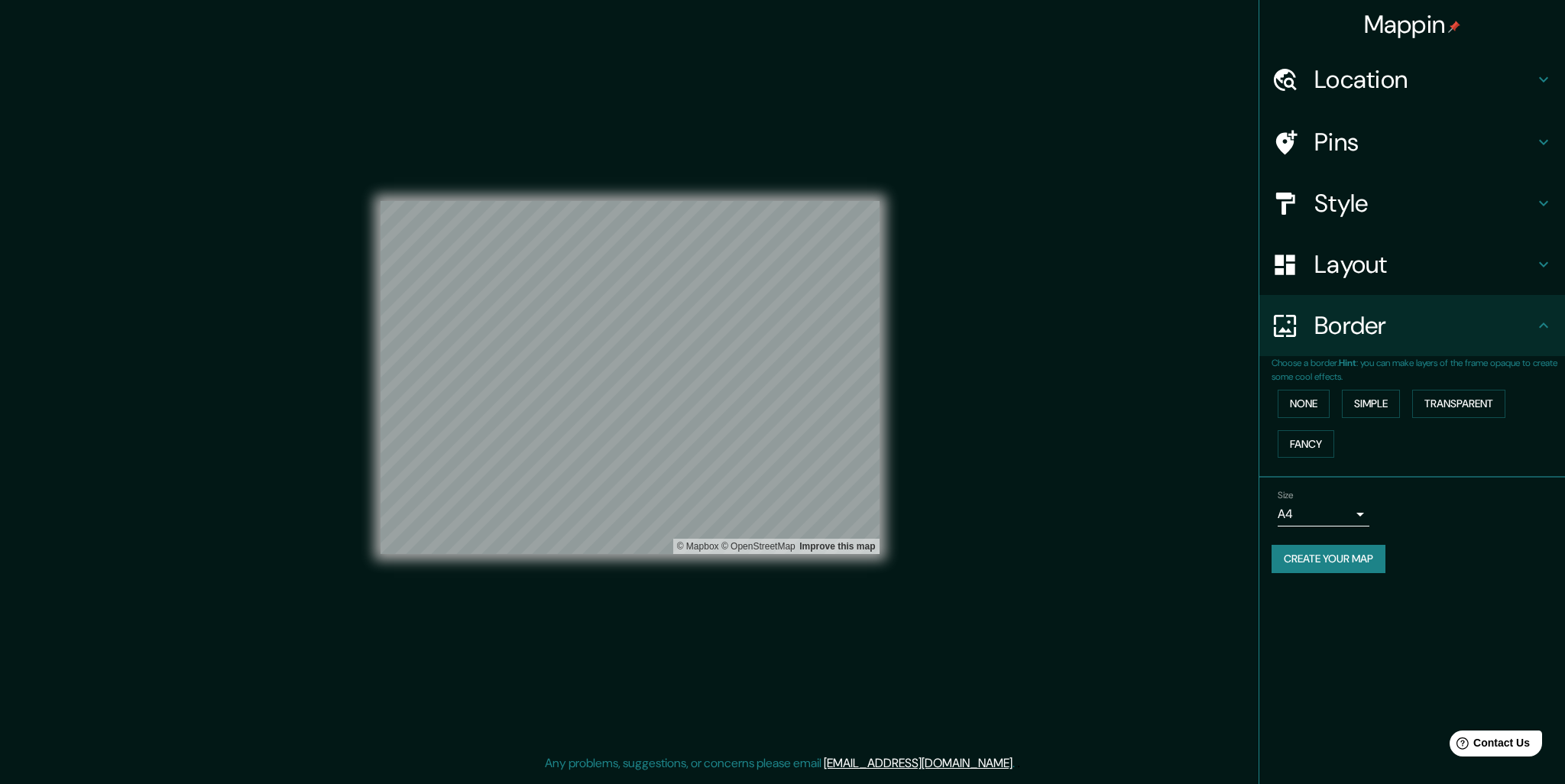
click at [1525, 266] on h4 "Layout" at bounding box center [1425, 264] width 220 height 30
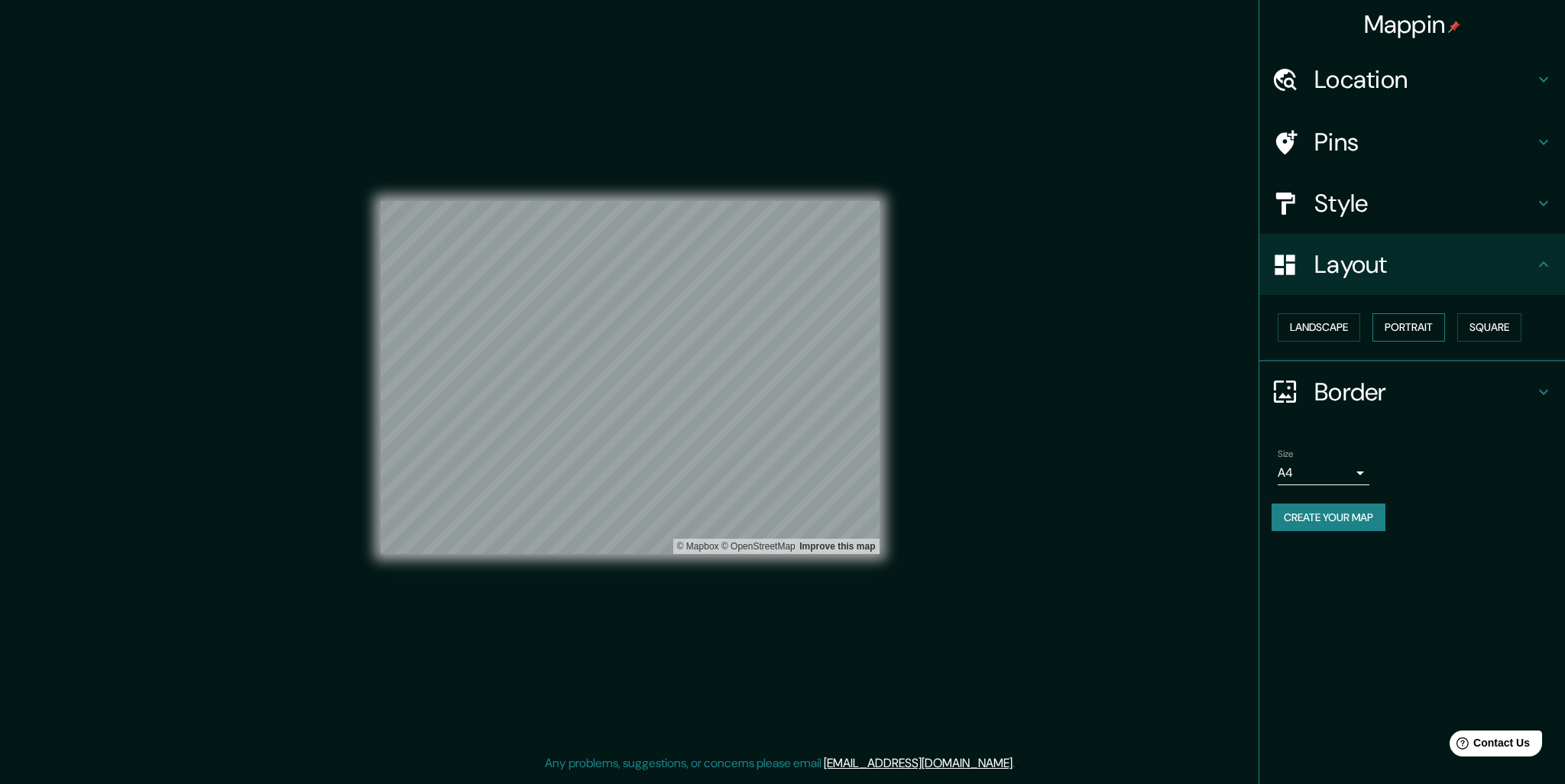
click at [1406, 322] on button "Portrait" at bounding box center [1408, 327] width 72 height 28
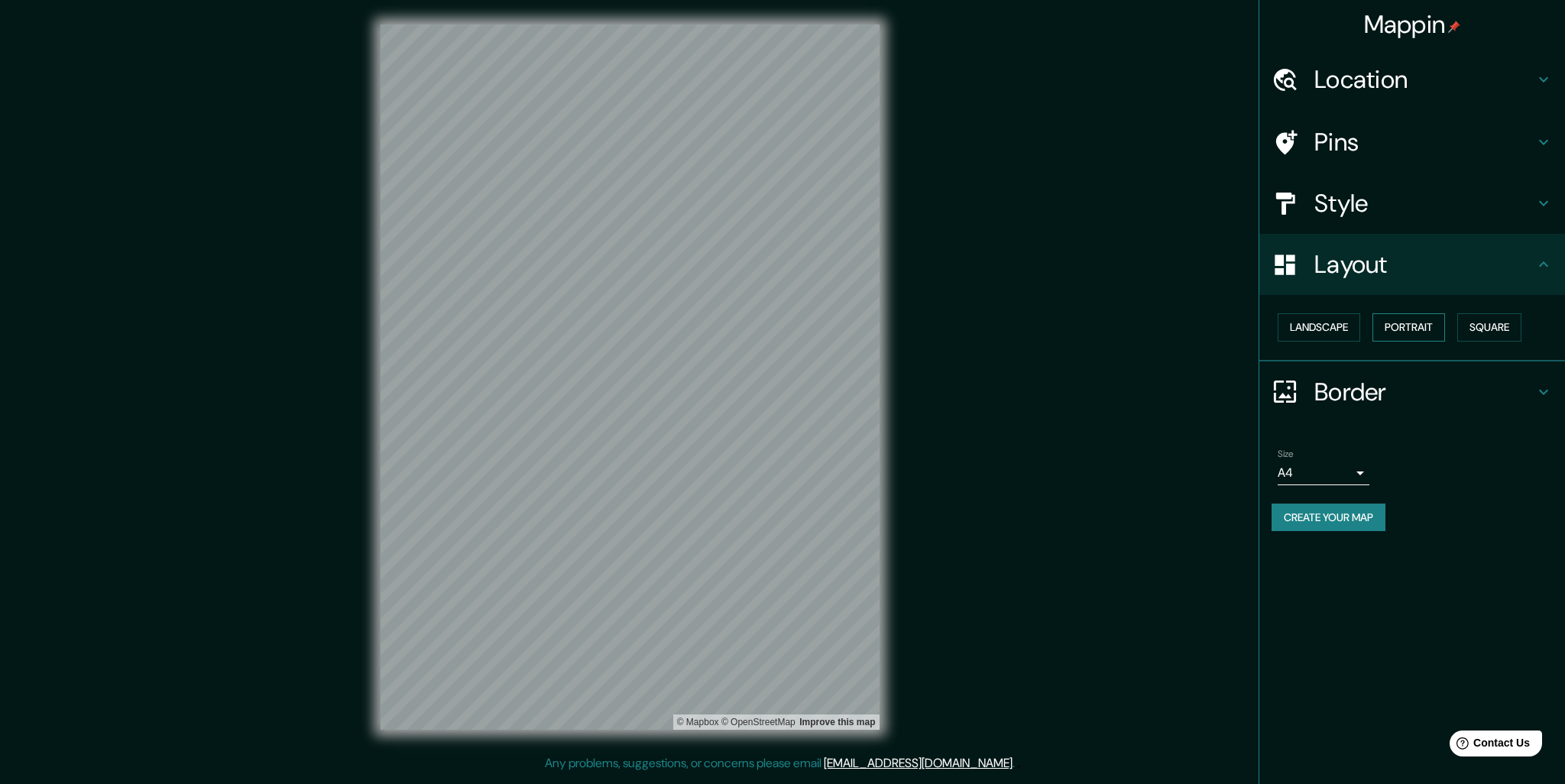
click at [1430, 327] on button "Portrait" at bounding box center [1408, 327] width 72 height 28
click at [1303, 327] on button "Landscape" at bounding box center [1319, 327] width 83 height 28
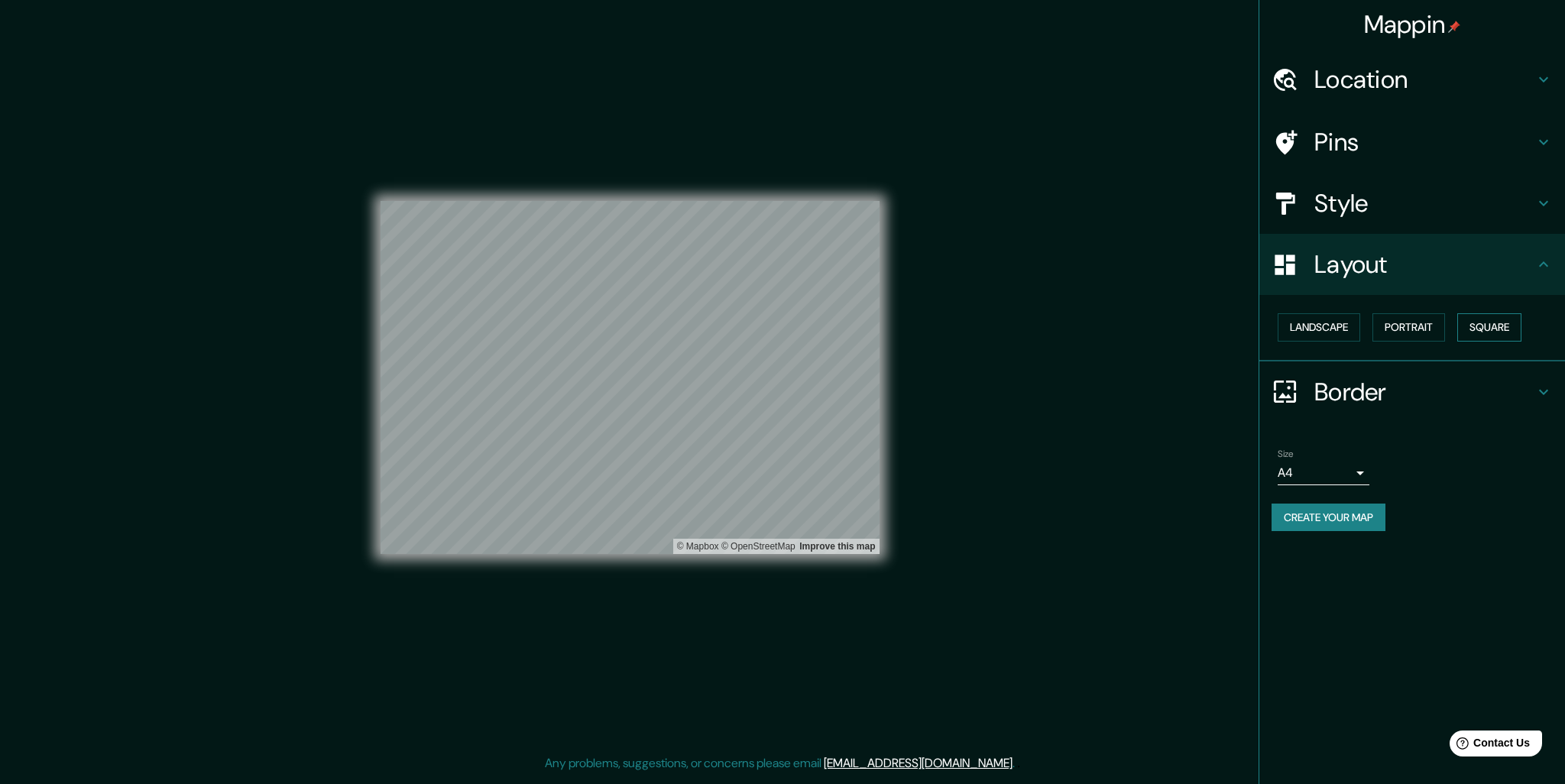
click at [1483, 327] on button "Square" at bounding box center [1490, 327] width 64 height 28
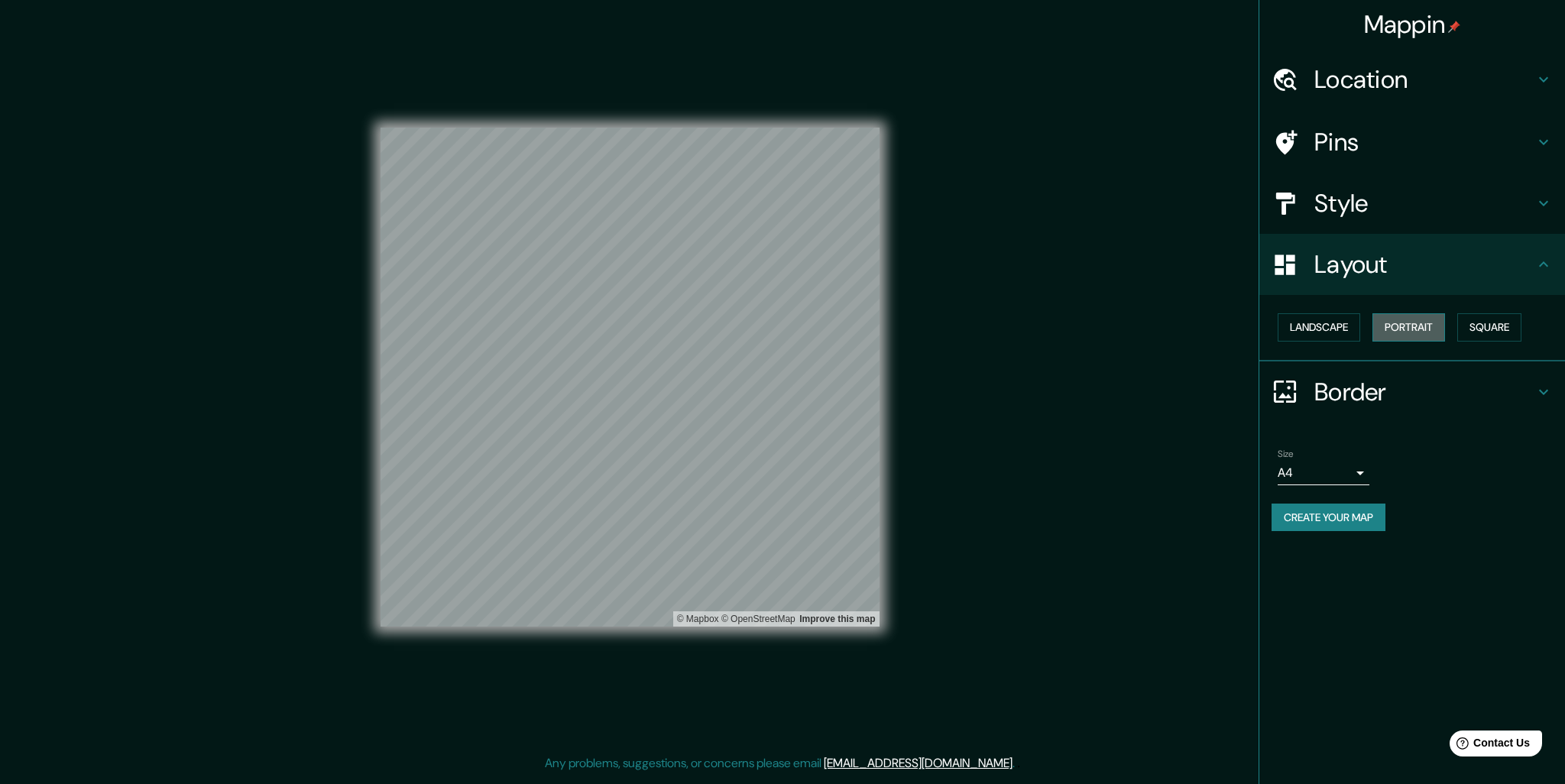
click at [1422, 329] on button "Portrait" at bounding box center [1408, 327] width 72 height 28
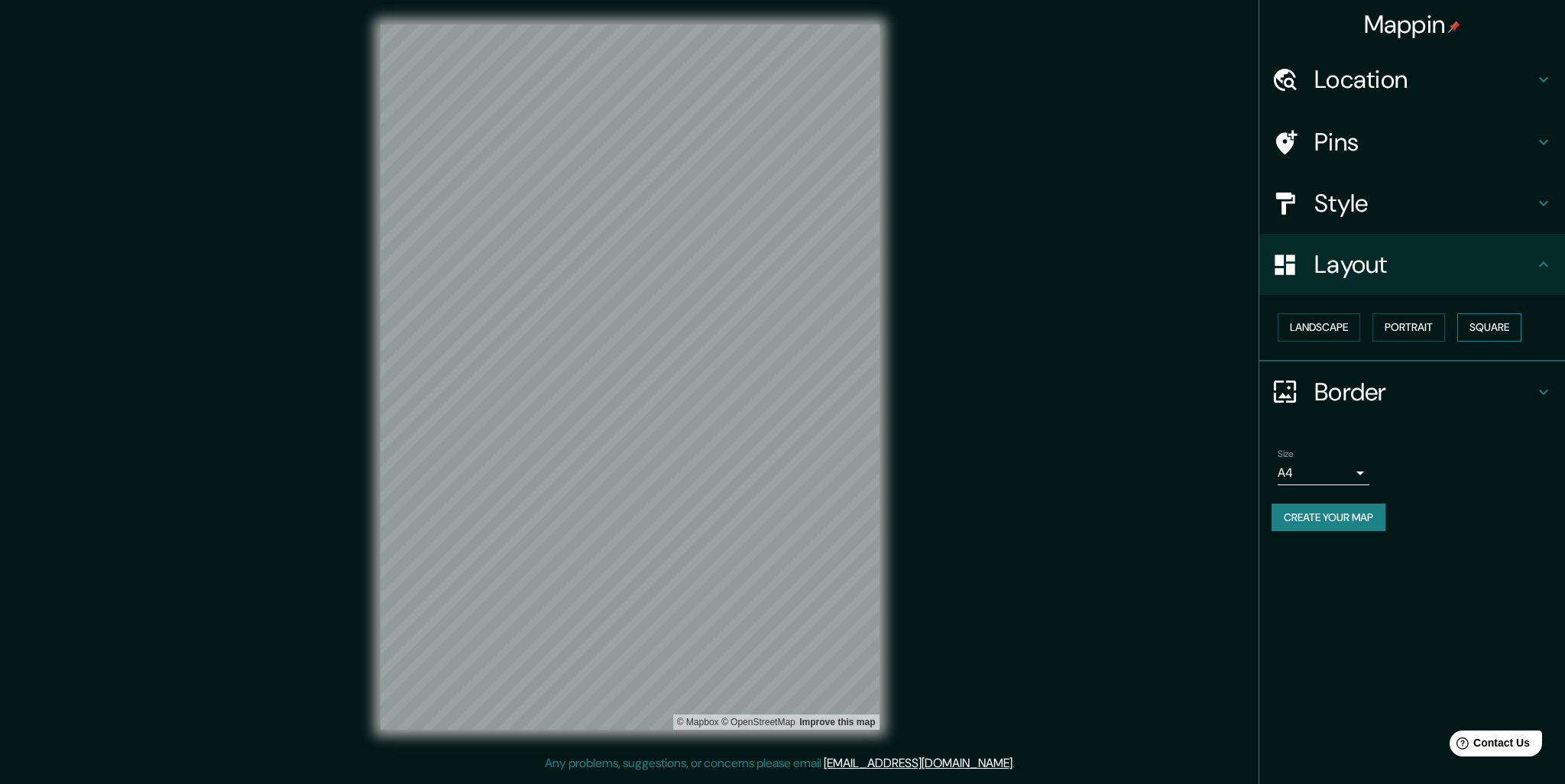
click at [1507, 329] on button "Square" at bounding box center [1490, 327] width 64 height 28
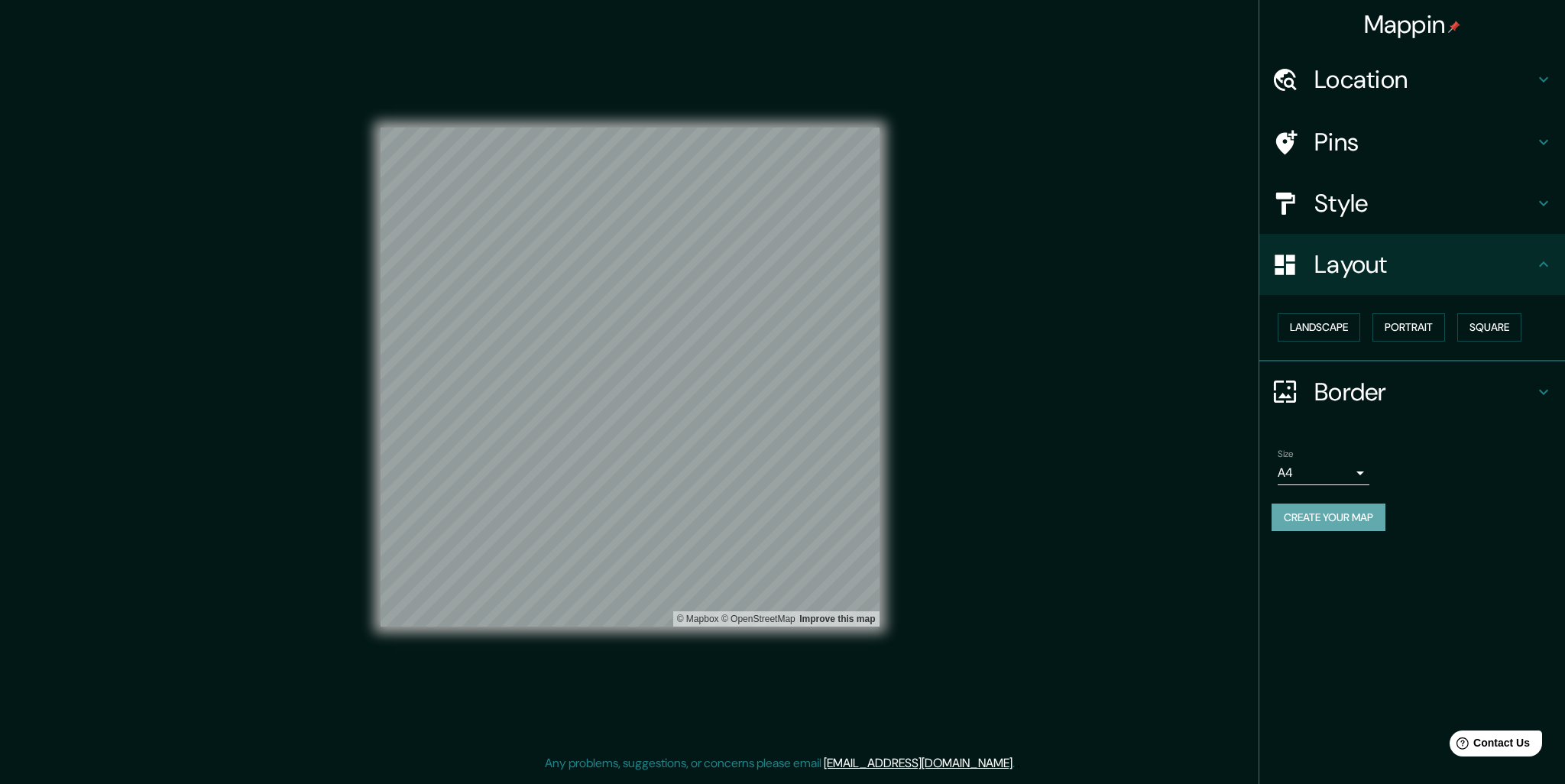
click at [1360, 524] on button "Create your map" at bounding box center [1328, 517] width 114 height 28
click at [1351, 520] on button "Create your map" at bounding box center [1328, 517] width 114 height 28
click at [1431, 593] on div "Mappin Location Pins Style Layout Landscape Portrait Square Border Choose a bor…" at bounding box center [1412, 392] width 306 height 784
click at [1448, 136] on h4 "Pins" at bounding box center [1425, 141] width 220 height 30
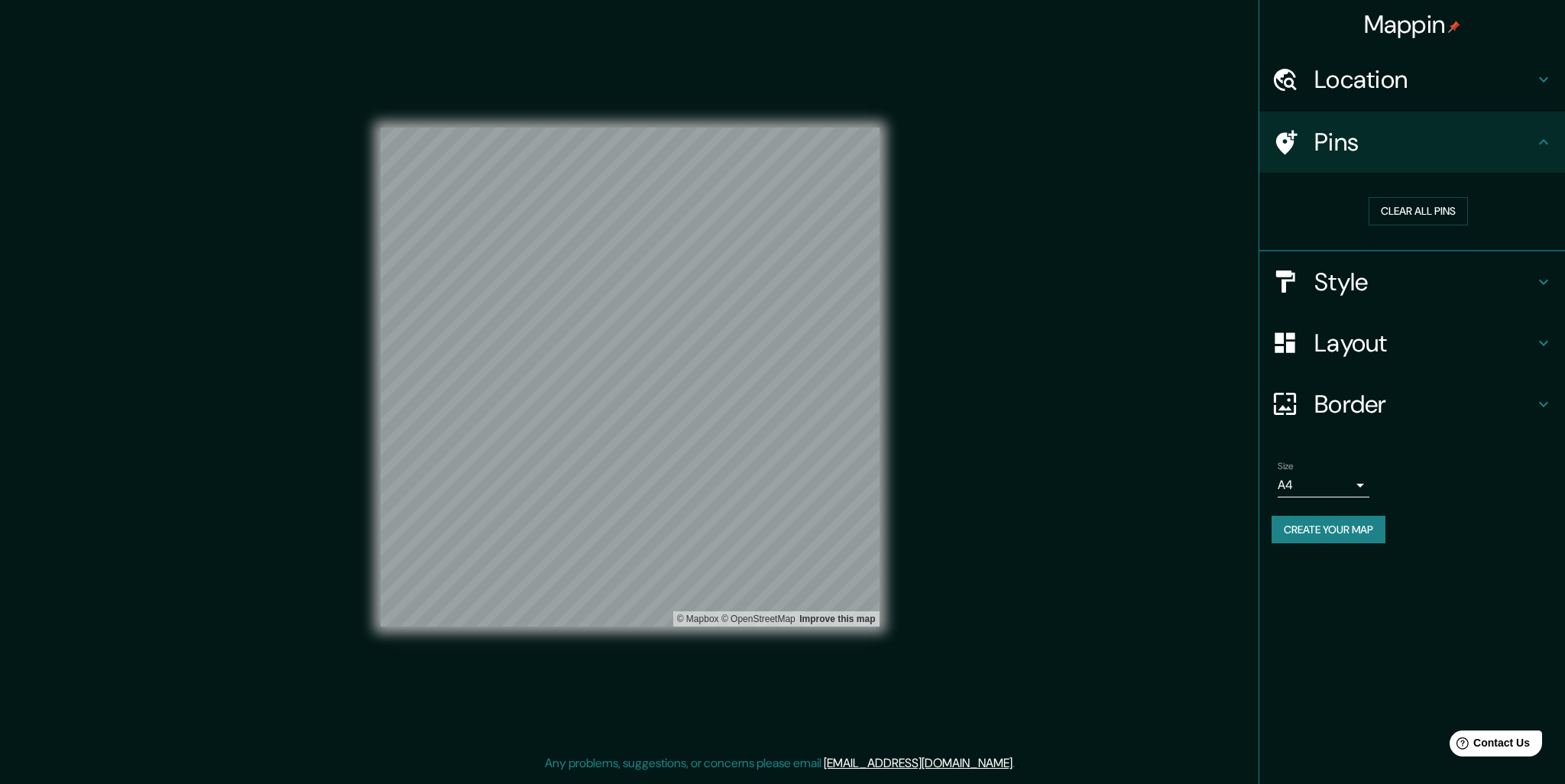
click at [1476, 295] on h4 "Style" at bounding box center [1425, 282] width 220 height 30
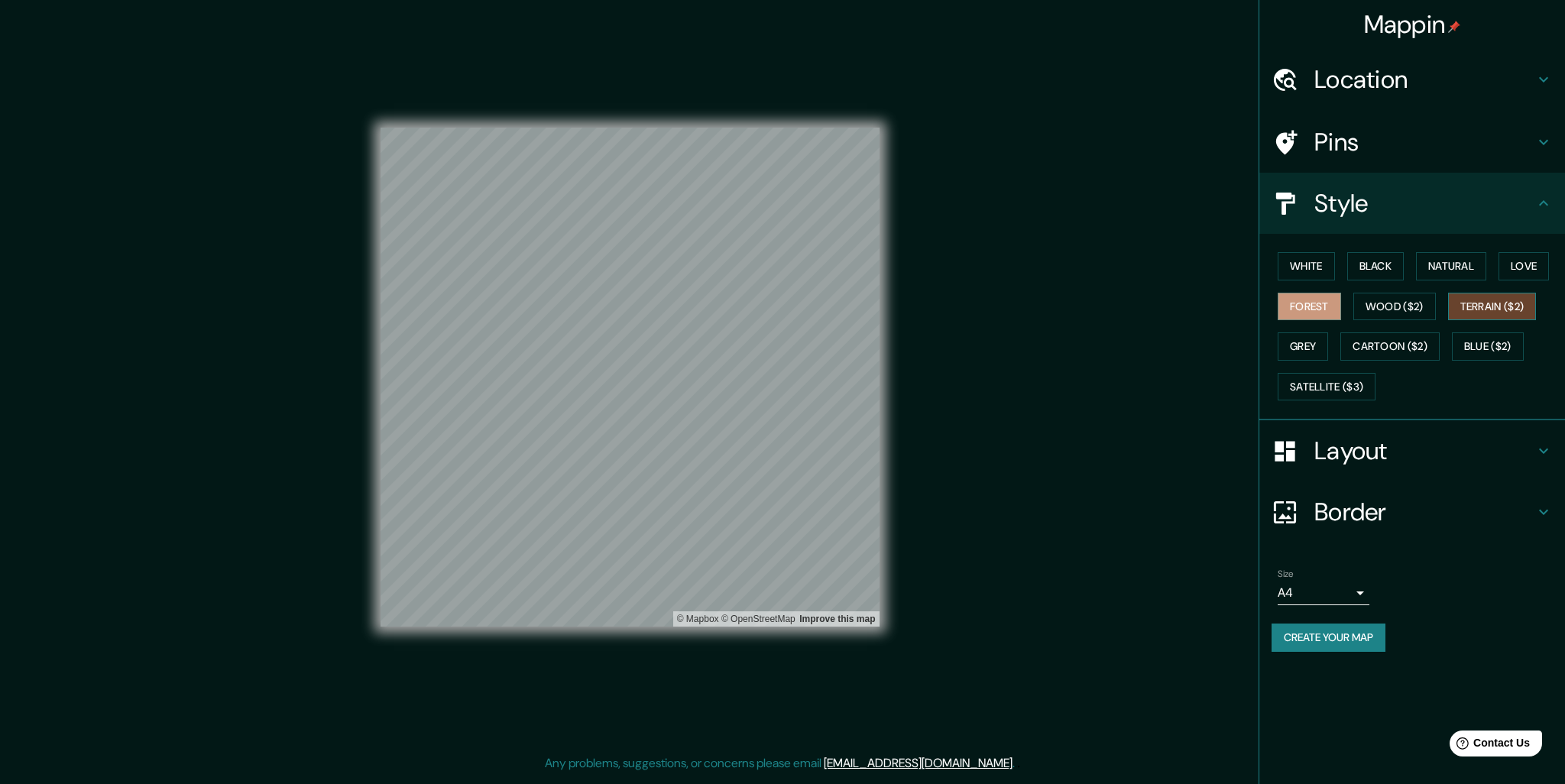
click at [1489, 305] on button "Terrain ($2)" at bounding box center [1493, 306] width 89 height 28
click at [1484, 345] on button "Blue ($2)" at bounding box center [1488, 346] width 72 height 28
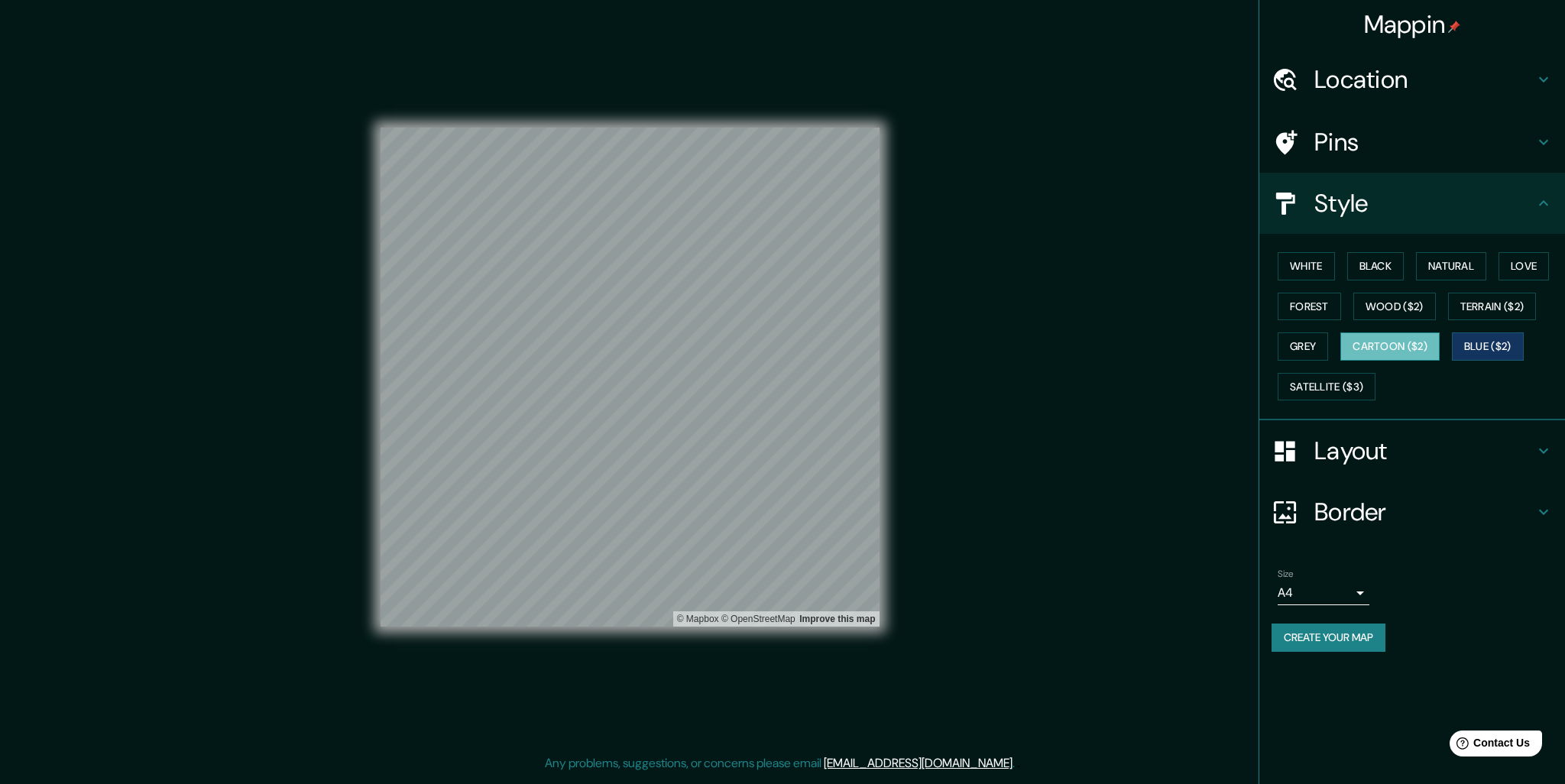
click at [1439, 346] on button "Cartoon ($2)" at bounding box center [1390, 346] width 99 height 28
click at [1310, 340] on button "Grey" at bounding box center [1303, 346] width 50 height 28
click at [1402, 300] on button "Wood ($2)" at bounding box center [1394, 306] width 83 height 28
click at [1377, 511] on h4 "Border" at bounding box center [1425, 511] width 220 height 30
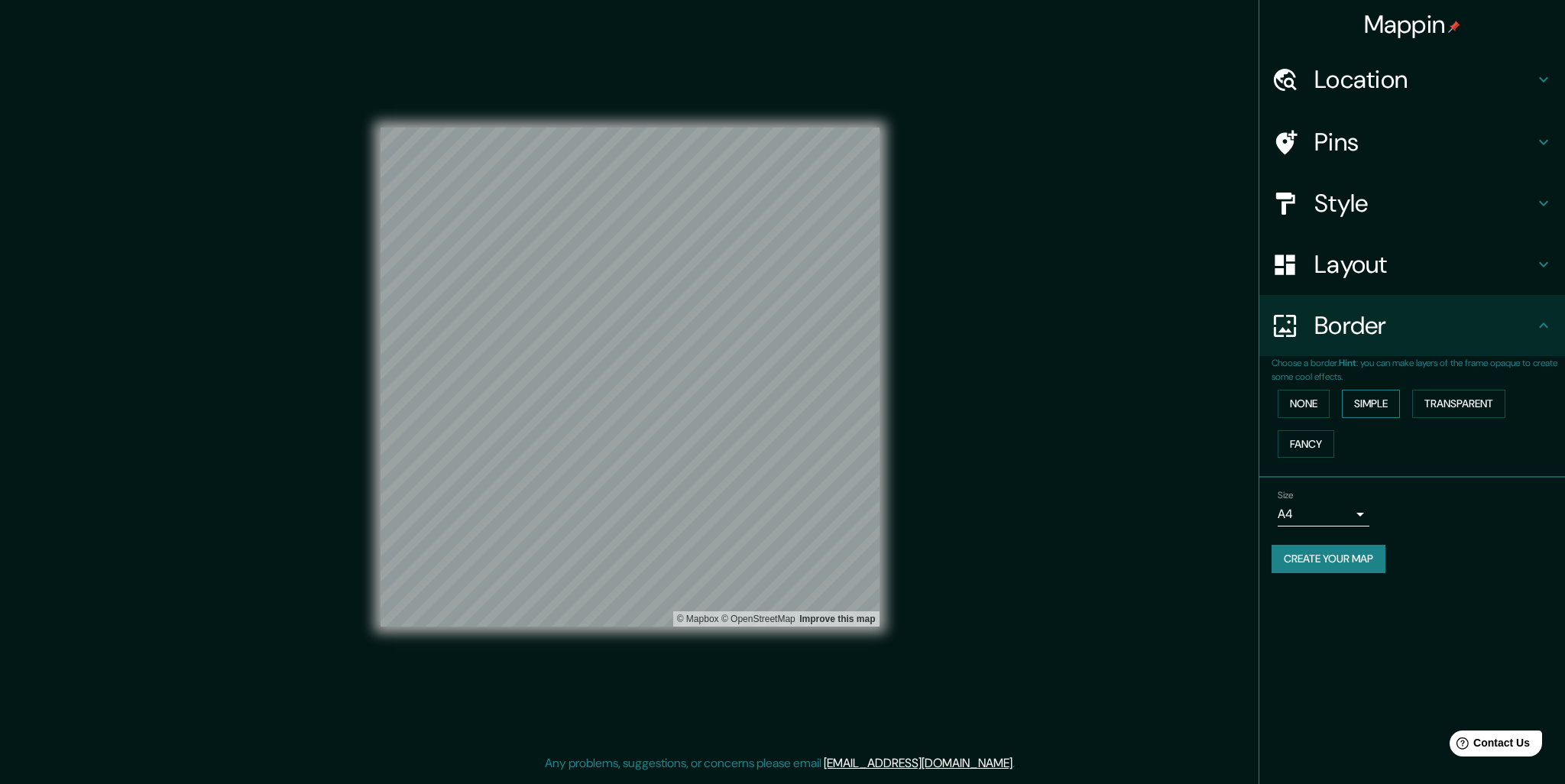
click at [1386, 400] on button "Simple" at bounding box center [1371, 403] width 58 height 28
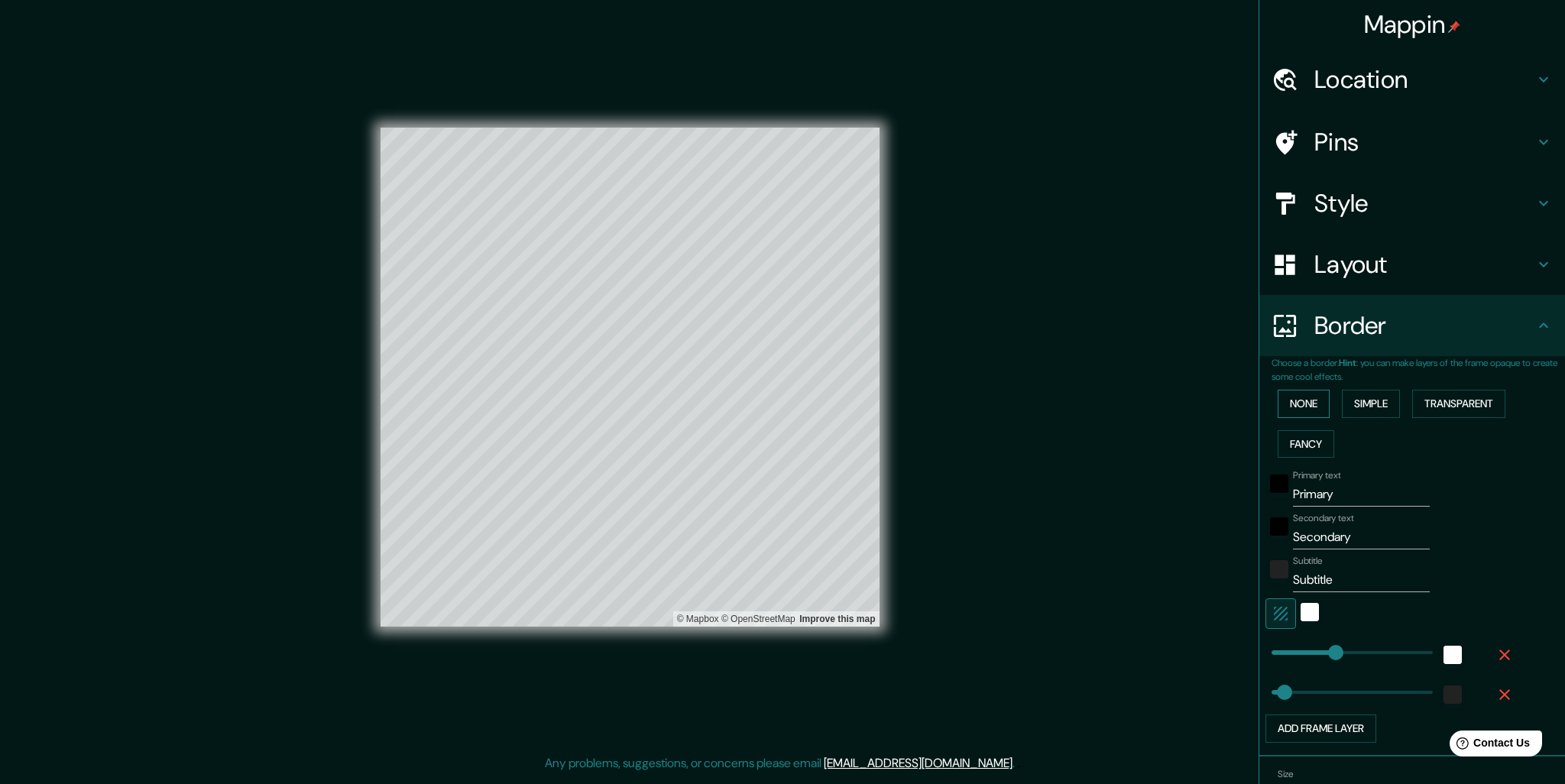
click at [1312, 403] on button "None" at bounding box center [1304, 403] width 52 height 28
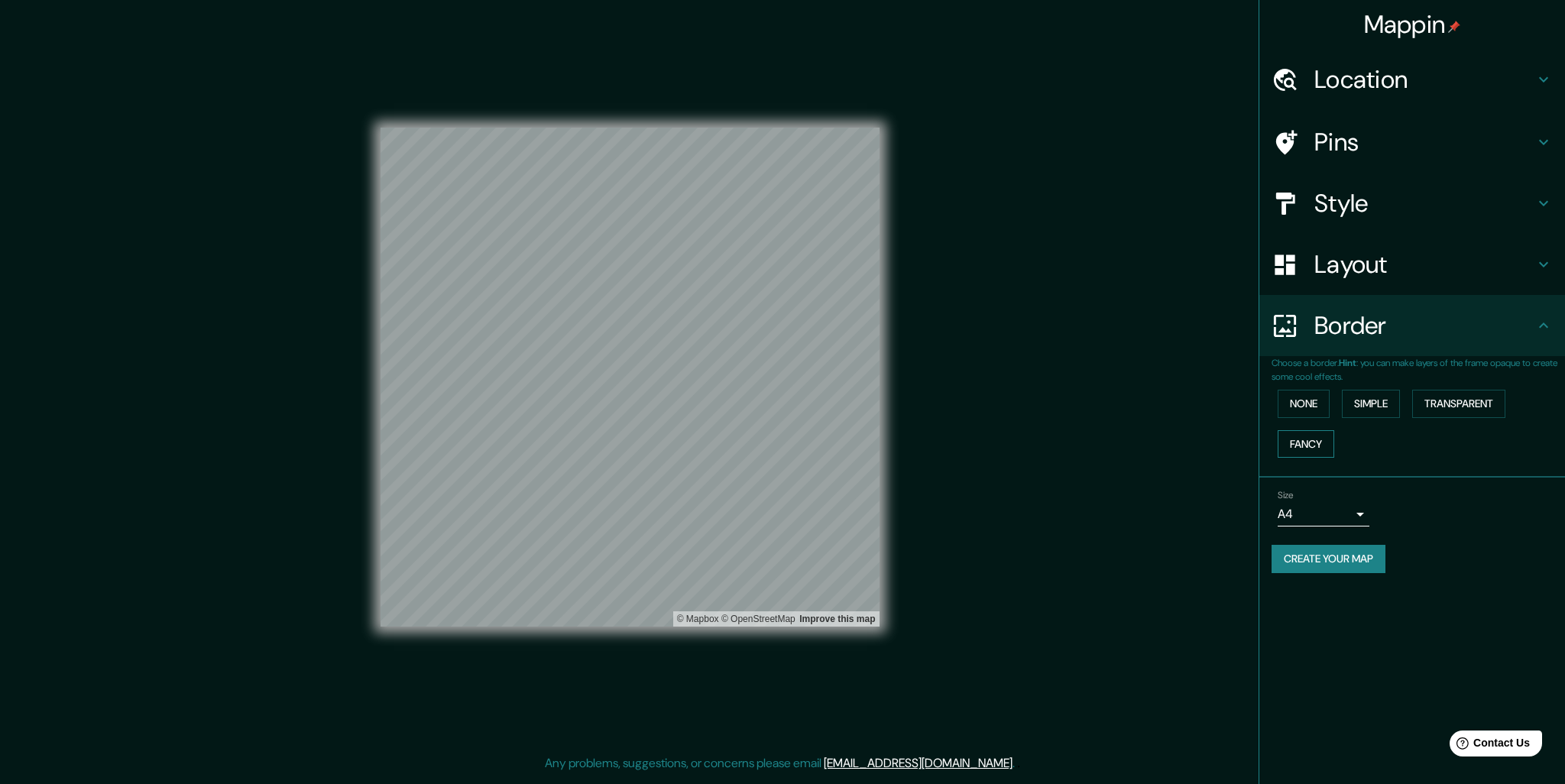
click at [1287, 444] on button "Fancy" at bounding box center [1306, 444] width 57 height 28
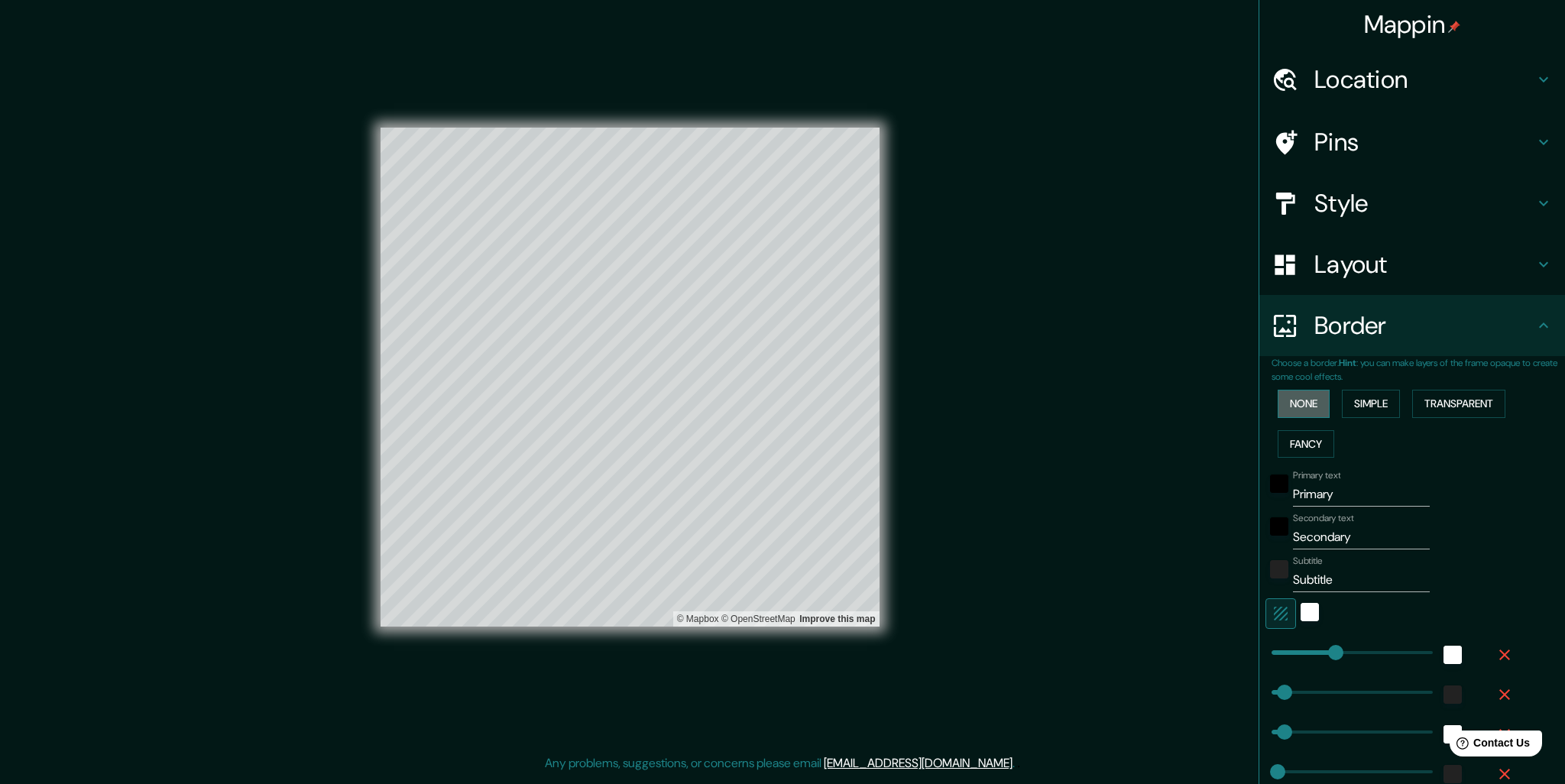
click at [1290, 403] on button "None" at bounding box center [1304, 403] width 52 height 28
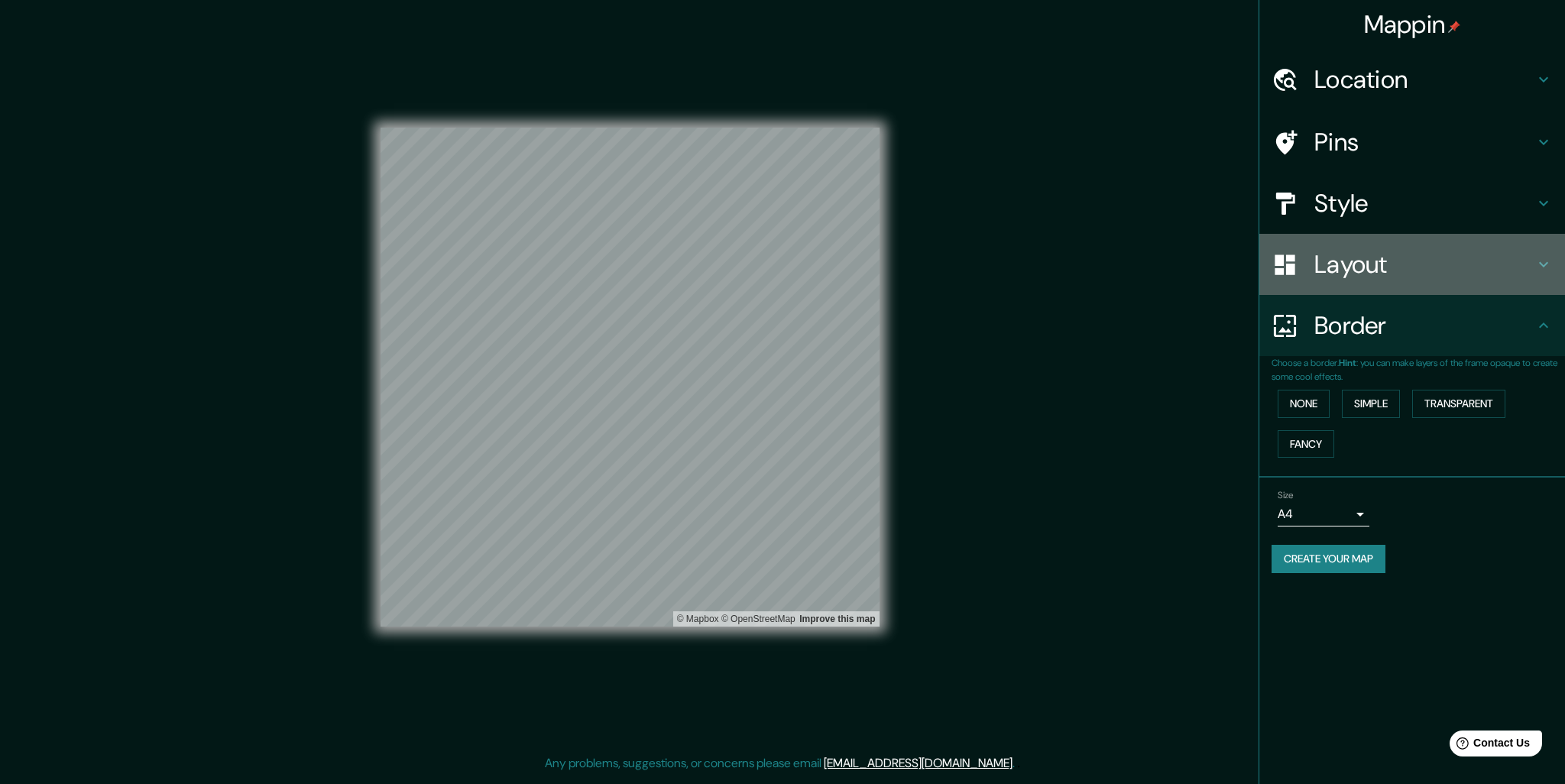
click at [1474, 279] on div "Layout" at bounding box center [1412, 264] width 305 height 61
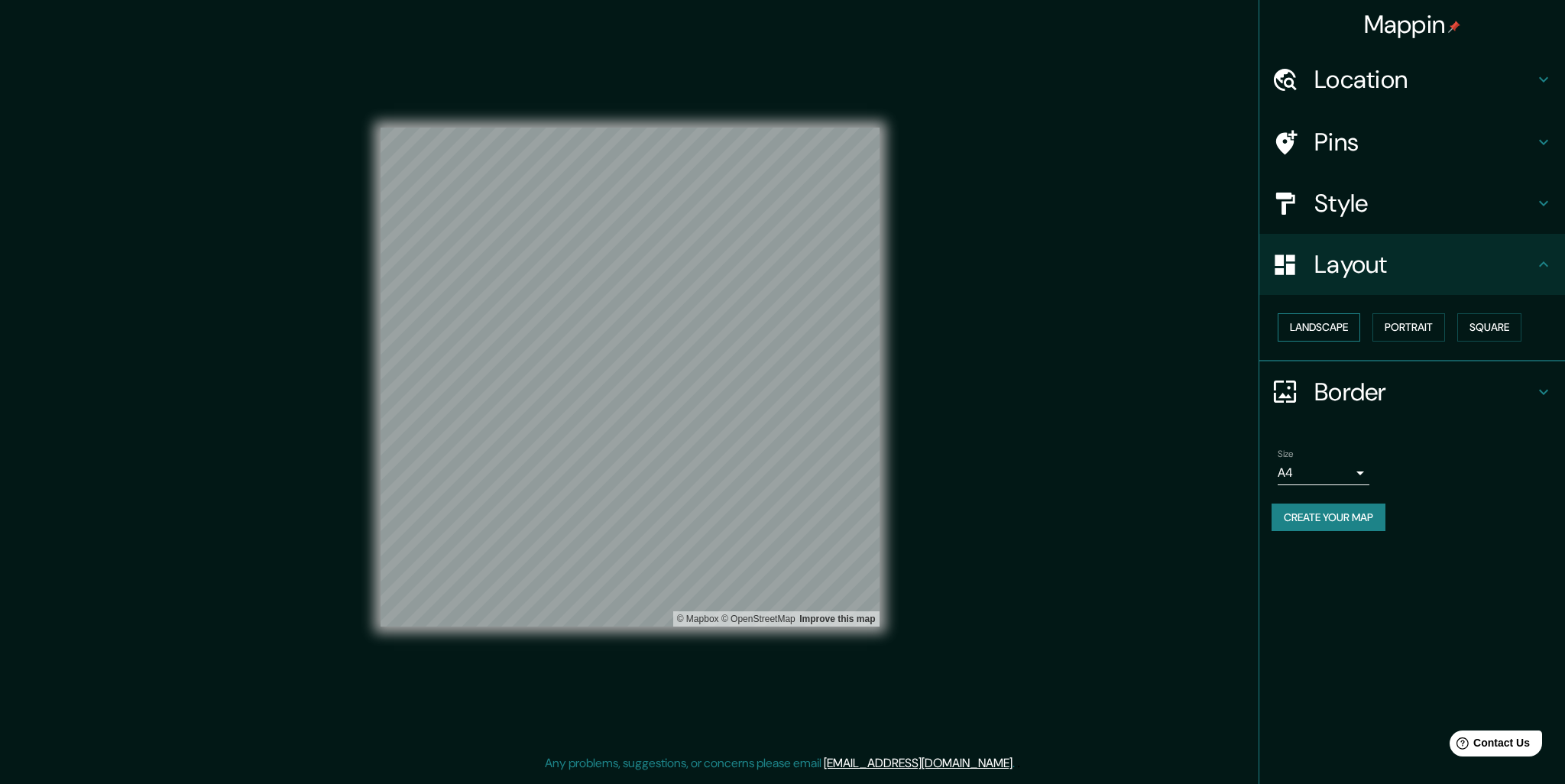
click at [1305, 329] on button "Landscape" at bounding box center [1319, 327] width 83 height 28
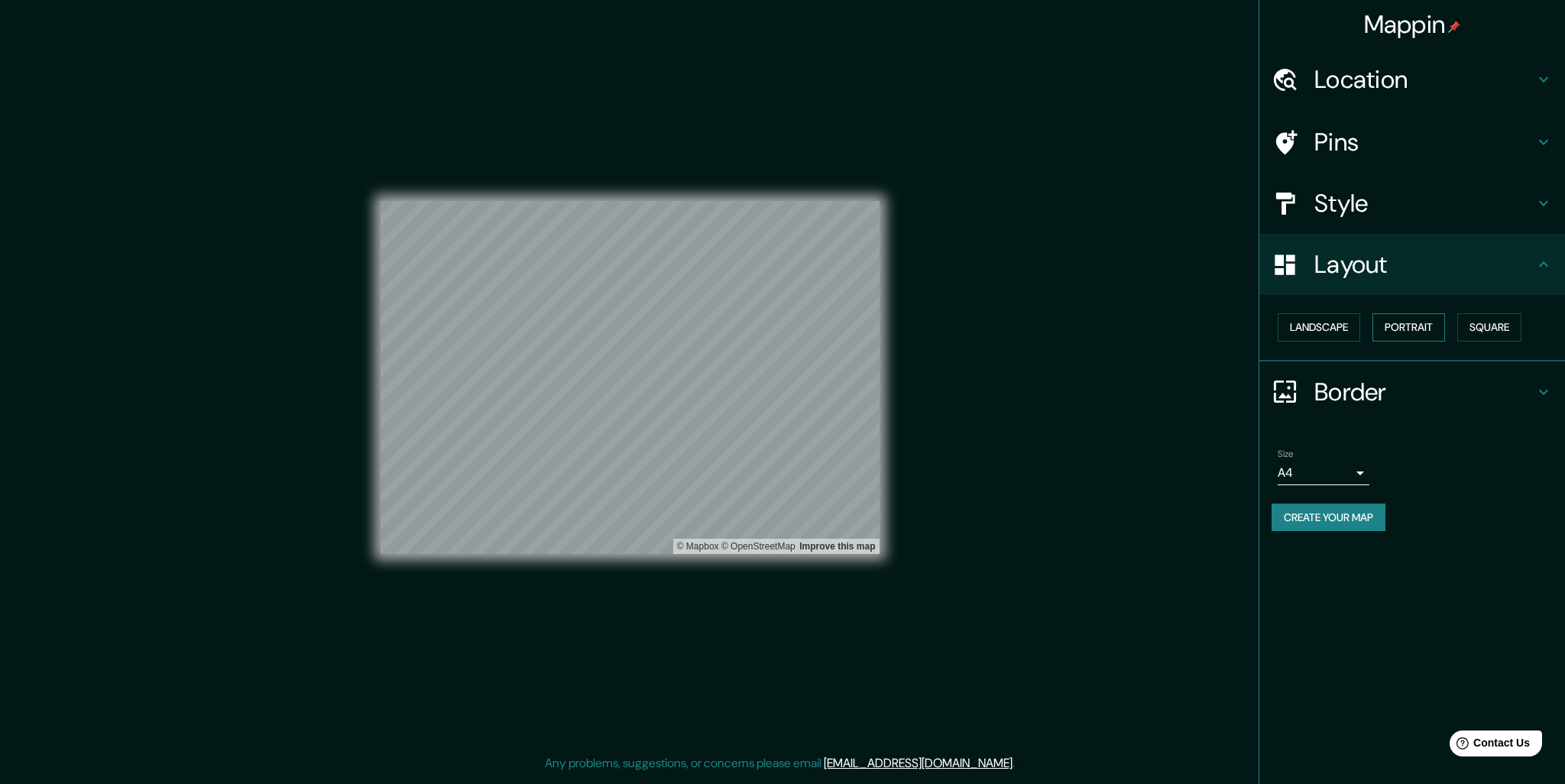
click at [1424, 331] on button "Portrait" at bounding box center [1408, 327] width 72 height 28
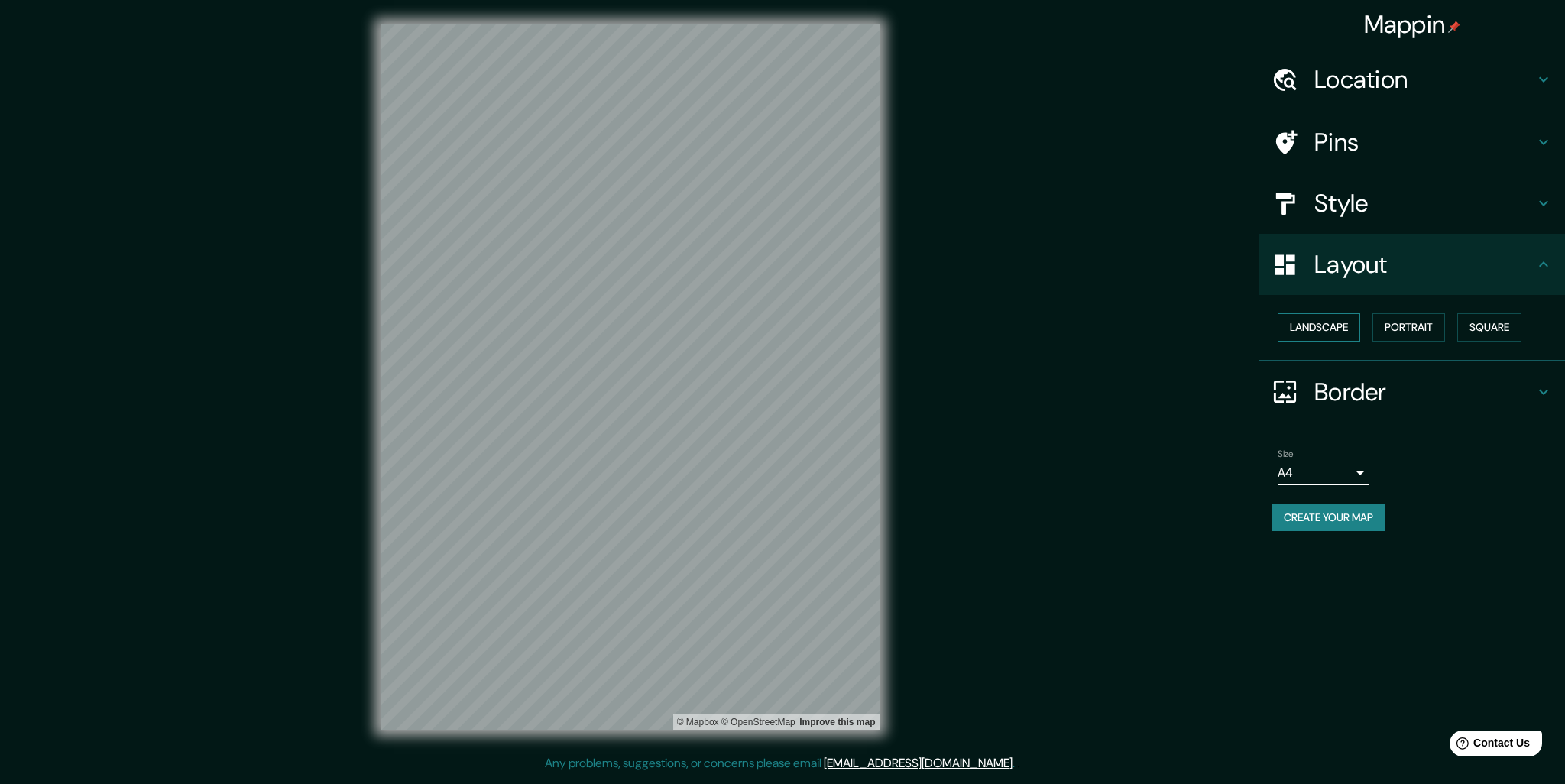
click at [1349, 327] on button "Landscape" at bounding box center [1319, 327] width 83 height 28
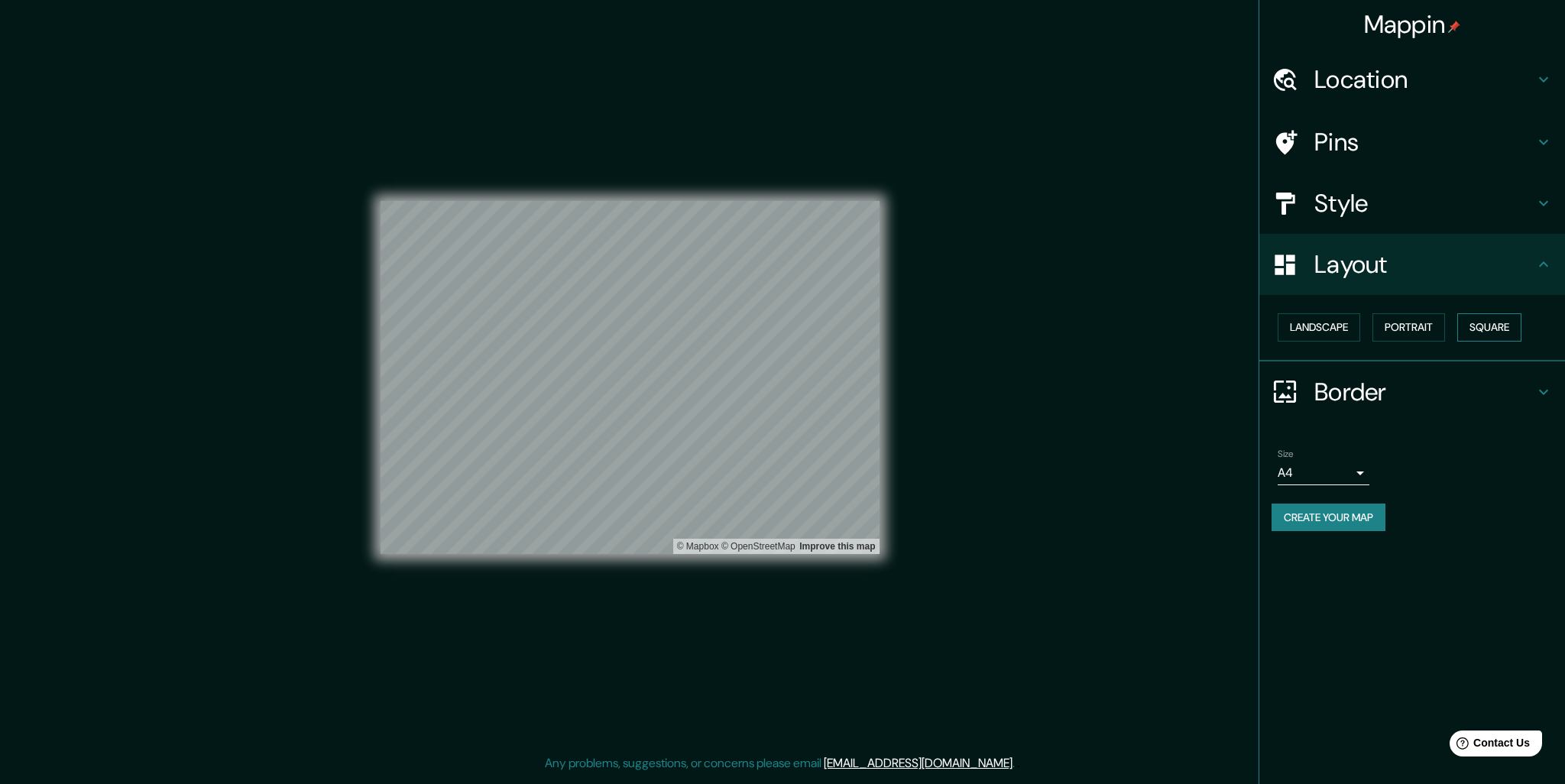
click at [1522, 327] on button "Square" at bounding box center [1490, 327] width 64 height 28
